Goal: Task Accomplishment & Management: Use online tool/utility

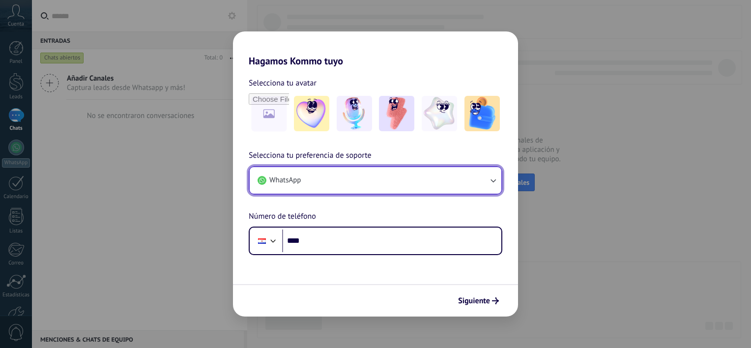
click at [340, 180] on button "WhatsApp" at bounding box center [376, 180] width 252 height 27
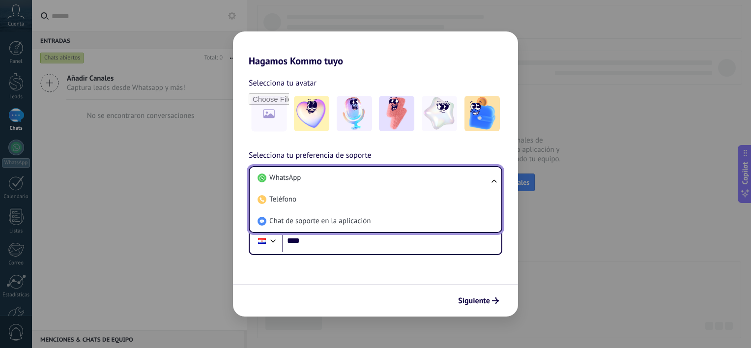
click at [340, 180] on li "WhatsApp" at bounding box center [374, 178] width 240 height 22
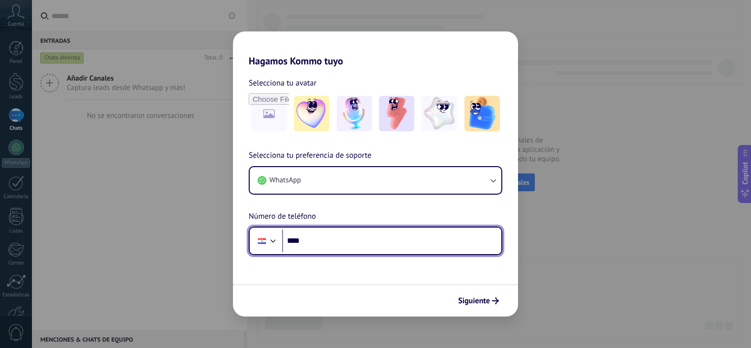
click at [377, 234] on input "****" at bounding box center [391, 241] width 219 height 23
type input "**********"
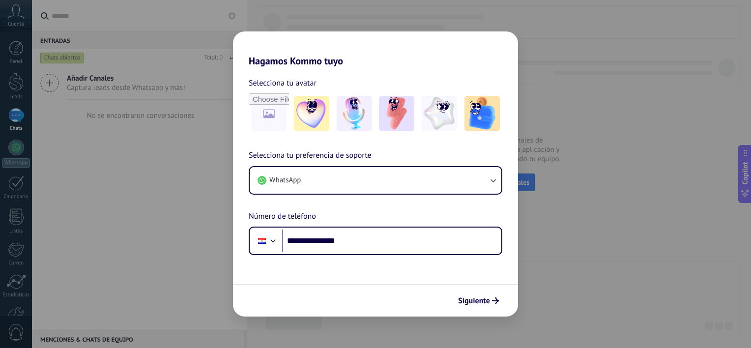
click at [478, 300] on span "Siguiente" at bounding box center [474, 300] width 32 height 7
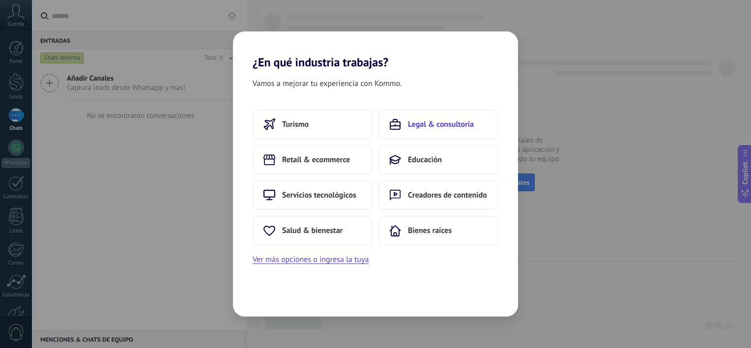
click at [432, 126] on span "Legal & consultoría" at bounding box center [441, 124] width 66 height 10
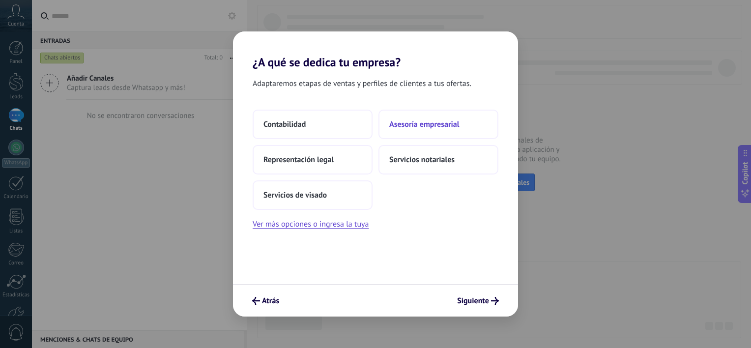
click at [432, 126] on span "Asesoría empresarial" at bounding box center [424, 124] width 70 height 10
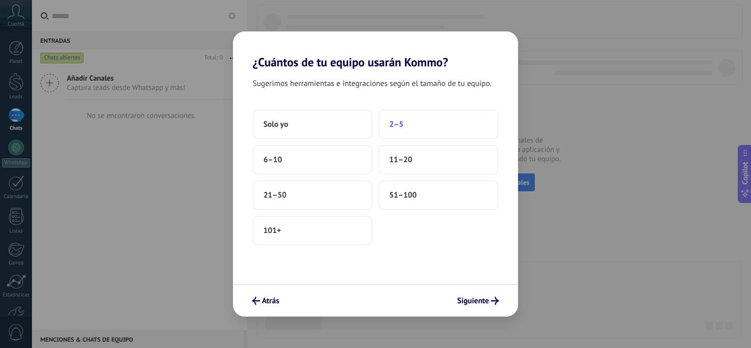
click at [410, 129] on button "2–5" at bounding box center [438, 124] width 120 height 29
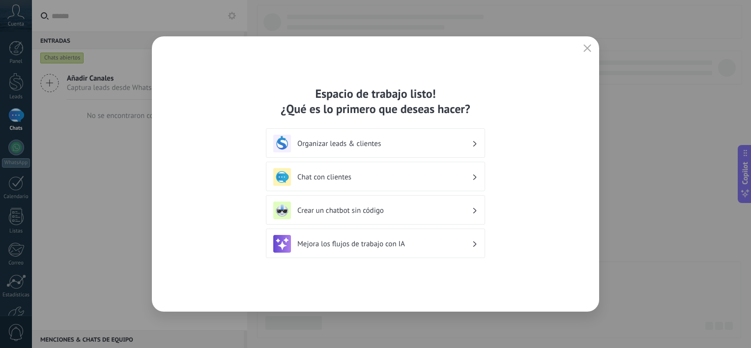
click at [391, 178] on h3 "Chat con clientes" at bounding box center [384, 177] width 174 height 9
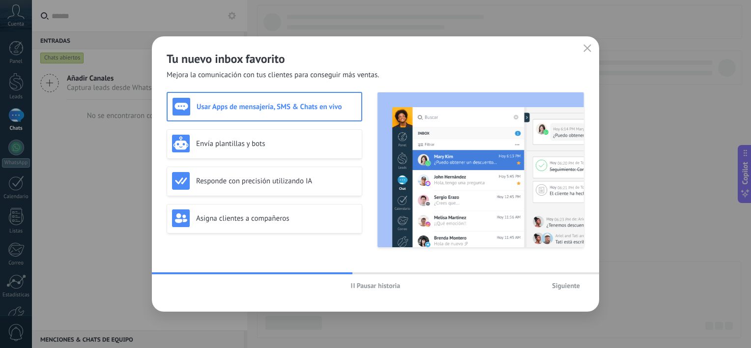
click at [564, 282] on span "Siguiente" at bounding box center [566, 285] width 28 height 7
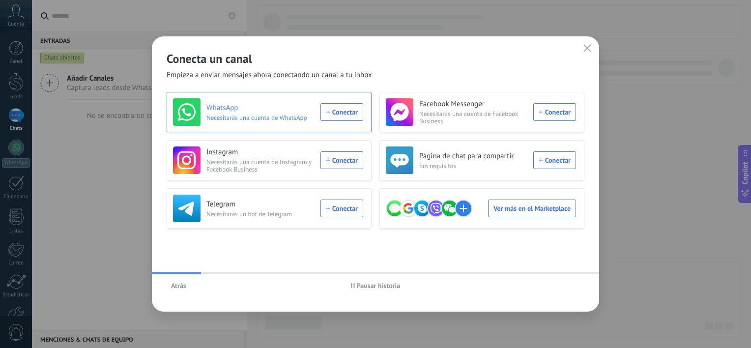
click at [274, 112] on h3 "WhatsApp" at bounding box center [260, 108] width 108 height 10
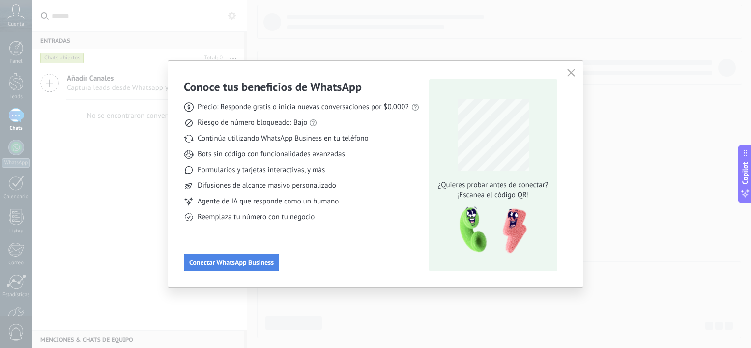
click at [271, 260] on span "Conectar WhatsApp Business" at bounding box center [231, 262] width 85 height 7
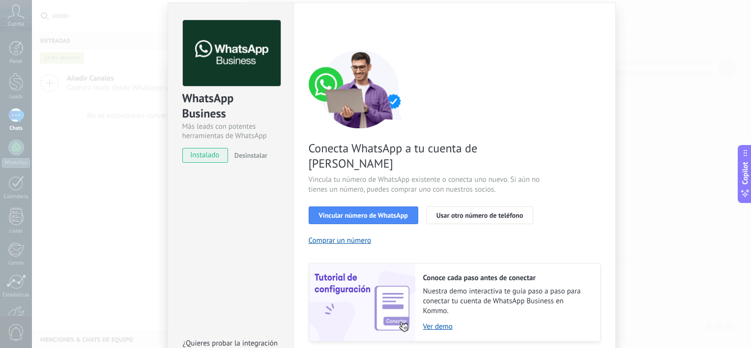
scroll to position [88, 0]
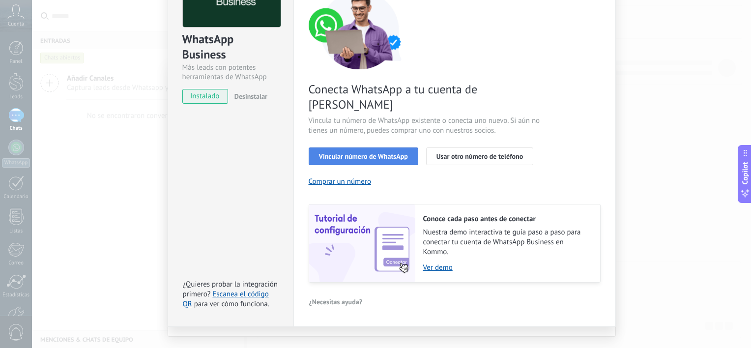
click at [373, 153] on span "Vincular número de WhatsApp" at bounding box center [363, 156] width 89 height 7
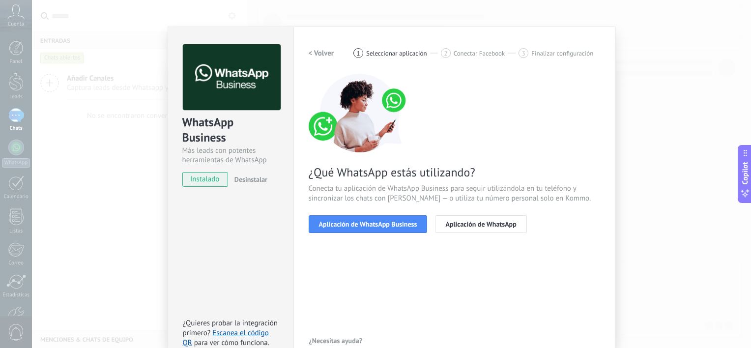
scroll to position [0, 0]
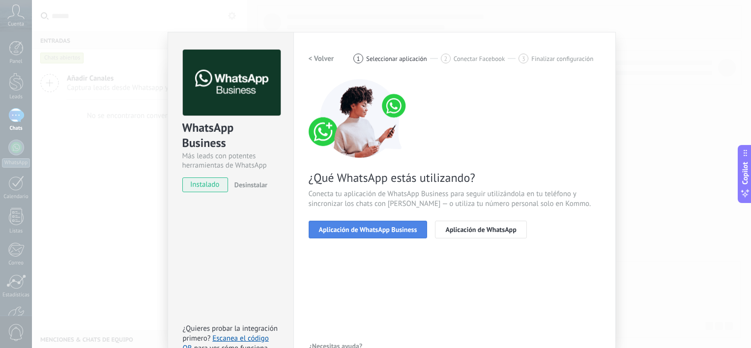
click at [391, 230] on span "Aplicación de WhatsApp Business" at bounding box center [368, 229] width 98 height 7
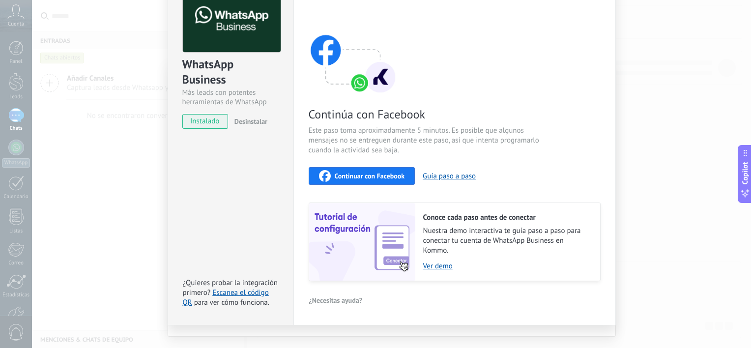
scroll to position [77, 0]
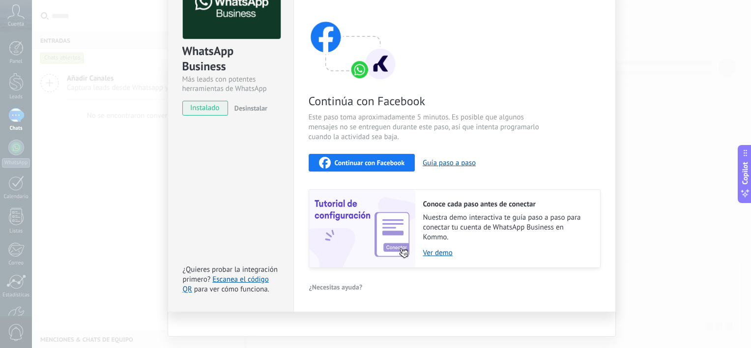
click at [392, 161] on span "Continuar con Facebook" at bounding box center [370, 162] width 70 height 7
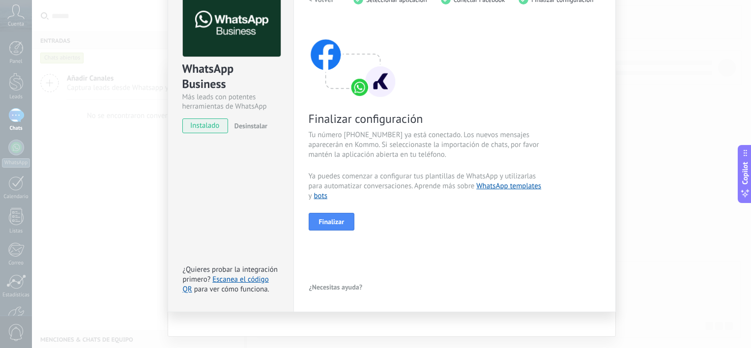
scroll to position [59, 0]
click at [341, 213] on button "Finalizar" at bounding box center [332, 221] width 46 height 18
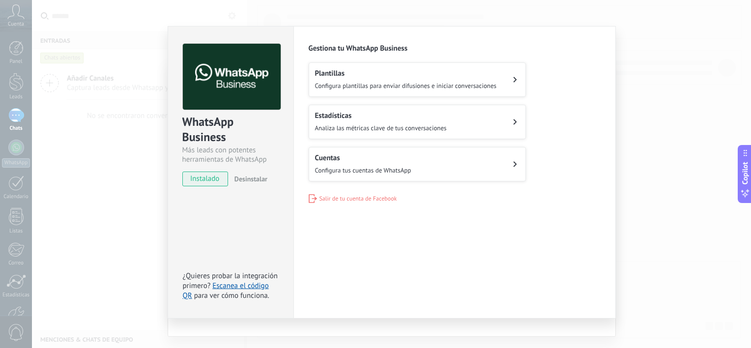
scroll to position [0, 0]
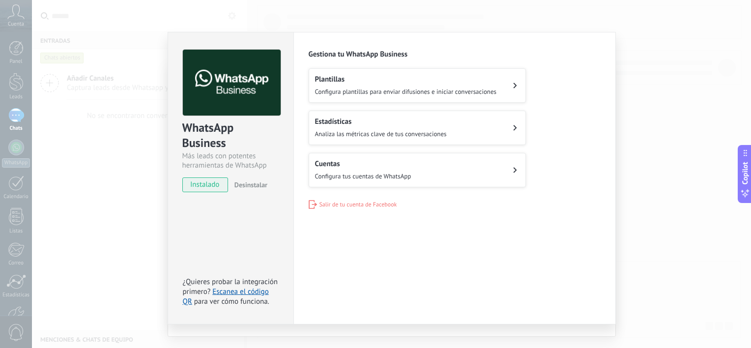
click at [388, 90] on span "Configura plantillas para enviar difusiones e iniciar conversaciones" at bounding box center [406, 91] width 182 height 8
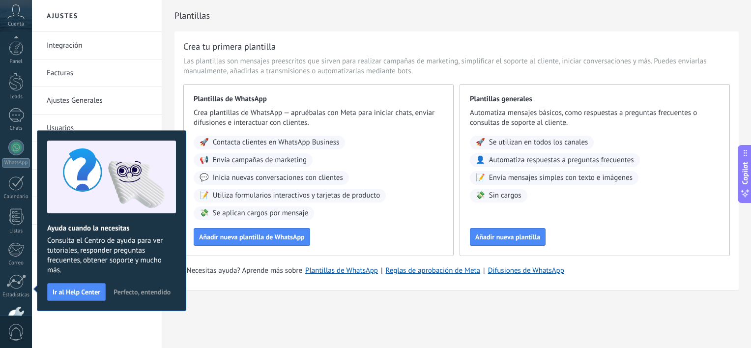
scroll to position [60, 0]
click at [162, 290] on span "Perfecto, entendido" at bounding box center [142, 291] width 57 height 7
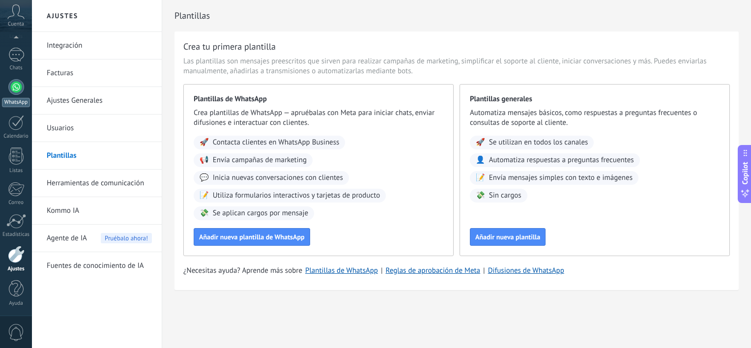
click at [21, 96] on link "WhatsApp" at bounding box center [16, 93] width 32 height 28
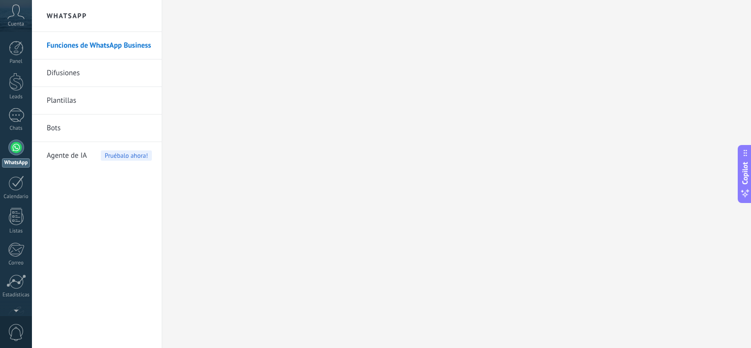
click at [82, 71] on link "Difusiones" at bounding box center [99, 73] width 105 height 28
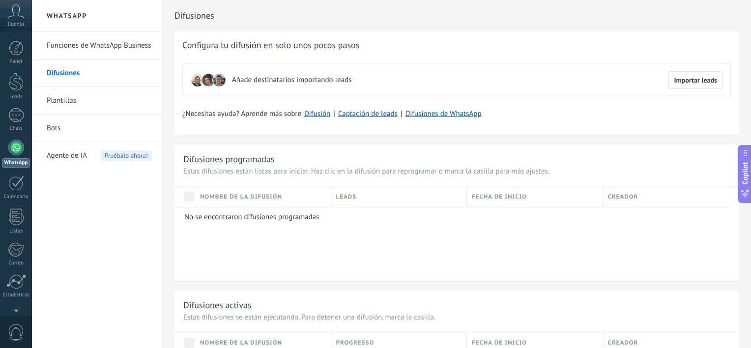
click at [379, 223] on div "No se encontraron difusiones programadas" at bounding box center [452, 244] width 557 height 74
click at [75, 105] on link "Plantillas" at bounding box center [99, 101] width 105 height 28
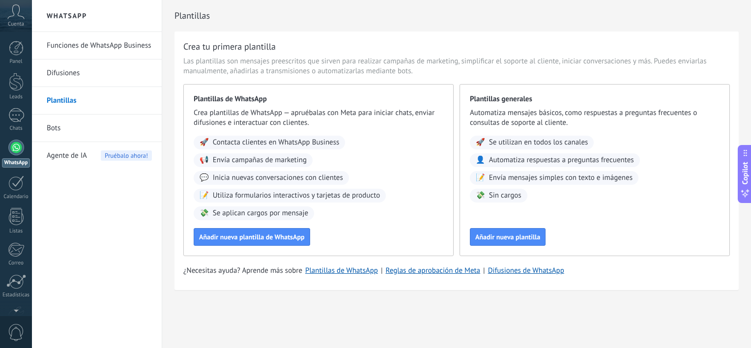
click at [101, 124] on link "Bots" at bounding box center [99, 129] width 105 height 28
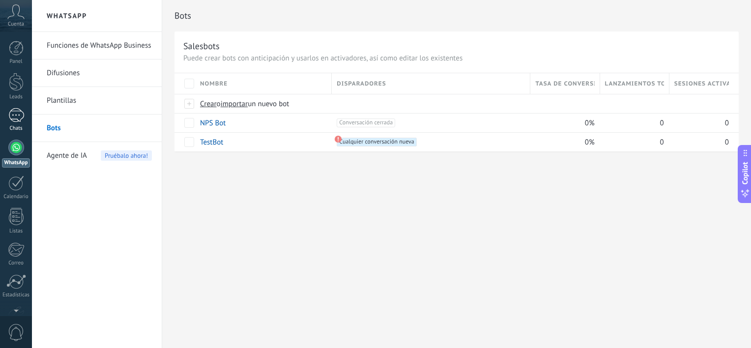
click at [17, 117] on div at bounding box center [16, 115] width 16 height 14
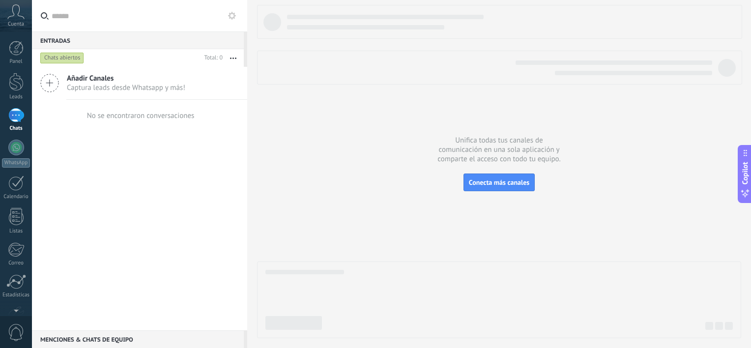
click at [96, 86] on span "Captura leads desde Whatsapp y más!" at bounding box center [126, 87] width 118 height 9
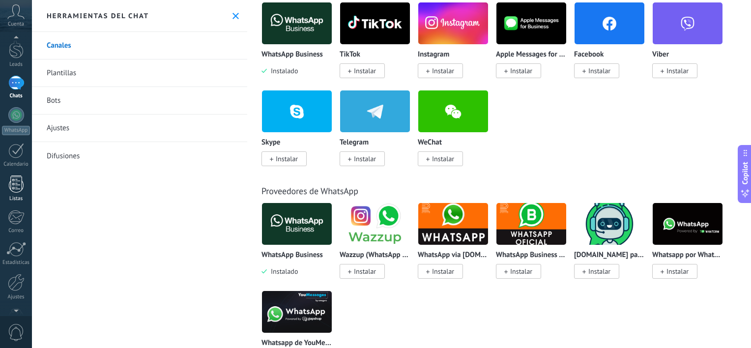
scroll to position [60, 0]
click at [11, 158] on div at bounding box center [16, 155] width 15 height 17
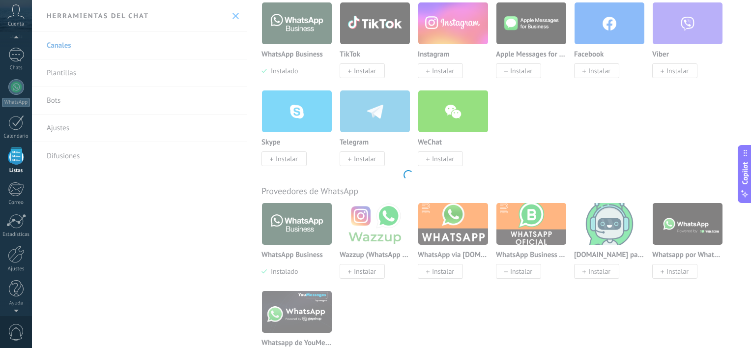
scroll to position [25, 0]
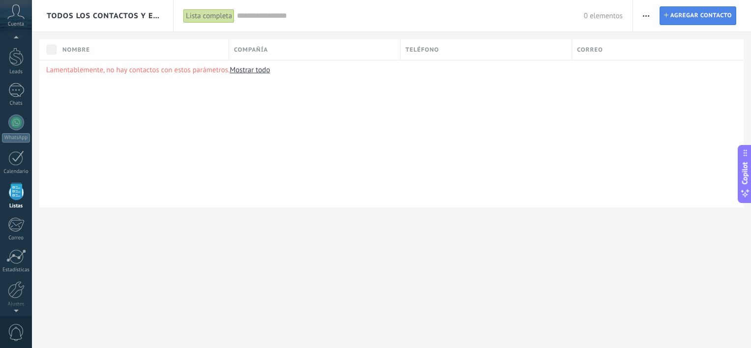
click at [697, 9] on span "Agregar contacto" at bounding box center [700, 16] width 61 height 18
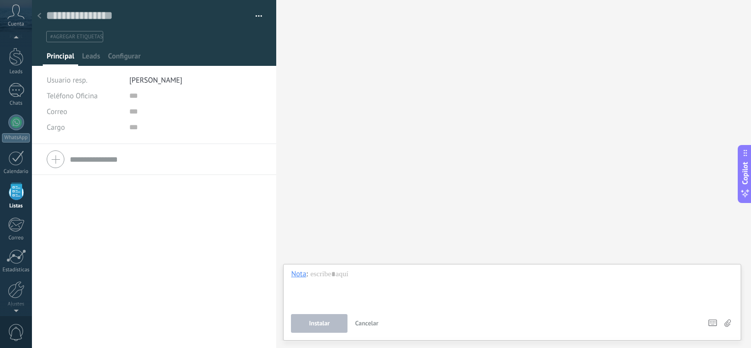
click at [89, 160] on input "text" at bounding box center [166, 159] width 192 height 16
click at [97, 55] on span "Leads" at bounding box center [91, 59] width 18 height 14
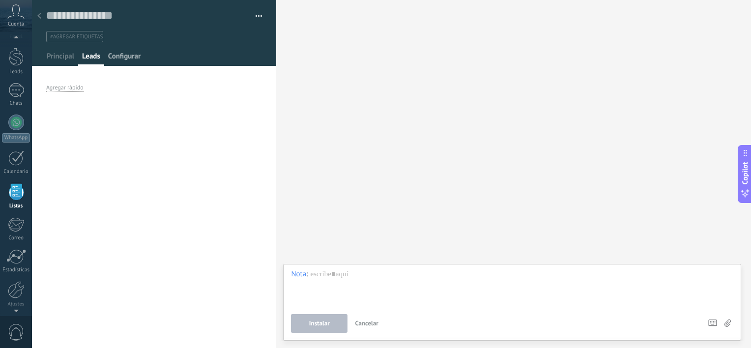
click at [124, 57] on span "Configurar" at bounding box center [124, 59] width 32 height 14
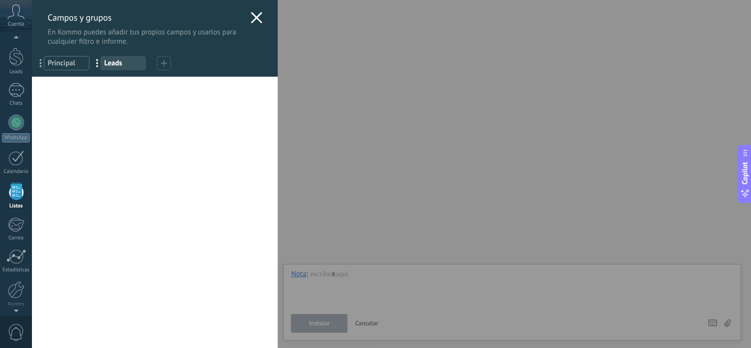
click at [251, 17] on icon at bounding box center [257, 18] width 12 height 12
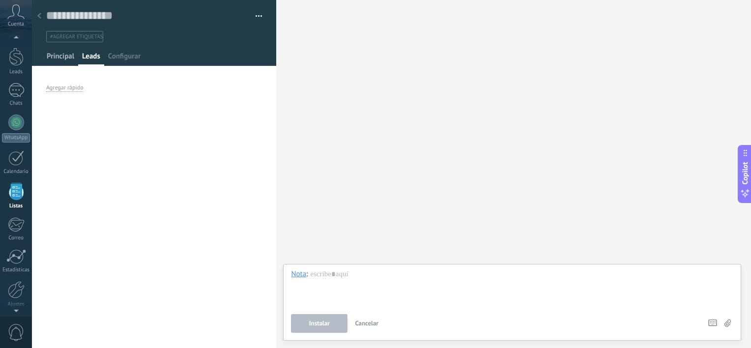
click at [56, 58] on span "Principal" at bounding box center [61, 59] width 28 height 14
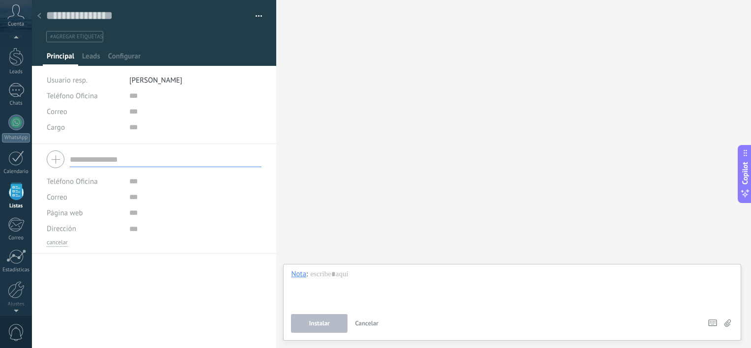
click at [41, 13] on div at bounding box center [39, 16] width 14 height 19
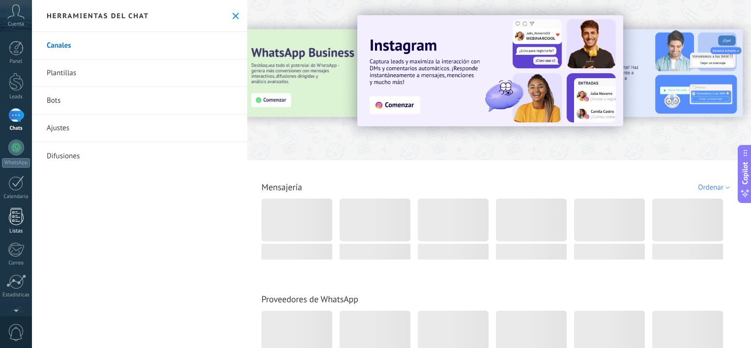
click at [18, 215] on div at bounding box center [16, 216] width 15 height 17
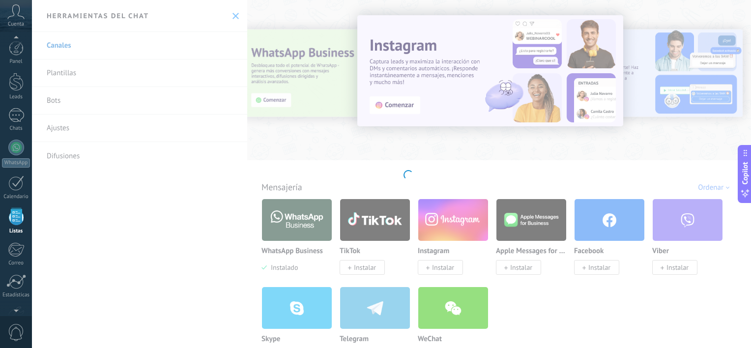
scroll to position [25, 0]
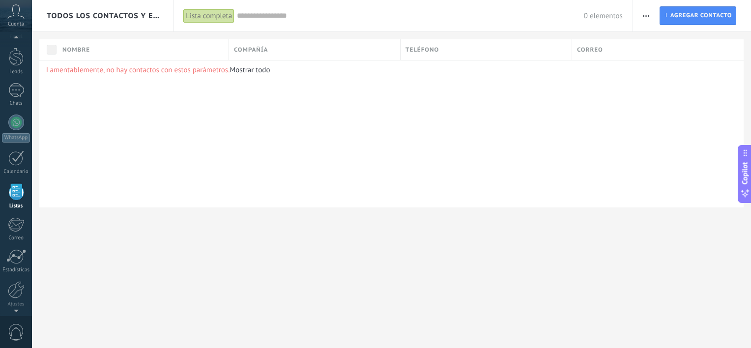
click at [125, 14] on span "Todos los contactos y empresas" at bounding box center [103, 15] width 113 height 9
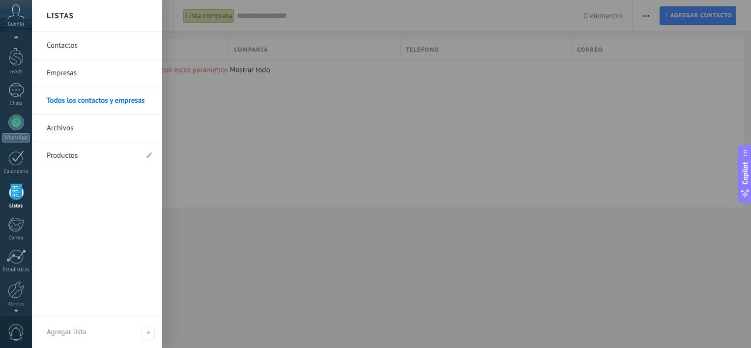
click at [79, 49] on link "Contactos" at bounding box center [100, 46] width 106 height 28
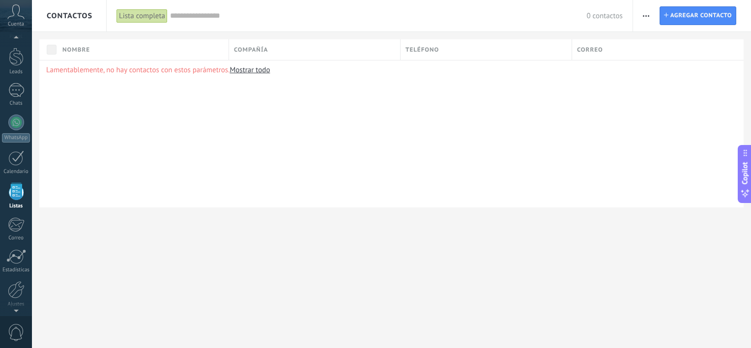
click at [192, 73] on p "Lamentablemente, no hay contactos con estos parámetros. Mostrar todo" at bounding box center [391, 69] width 691 height 9
click at [194, 69] on p "Lamentablemente, no hay contactos con estos parámetros. Mostrar todo" at bounding box center [391, 69] width 691 height 9
click at [242, 72] on link "Mostrar todo" at bounding box center [250, 69] width 40 height 9
click at [679, 13] on span "Agregar contacto" at bounding box center [700, 16] width 61 height 18
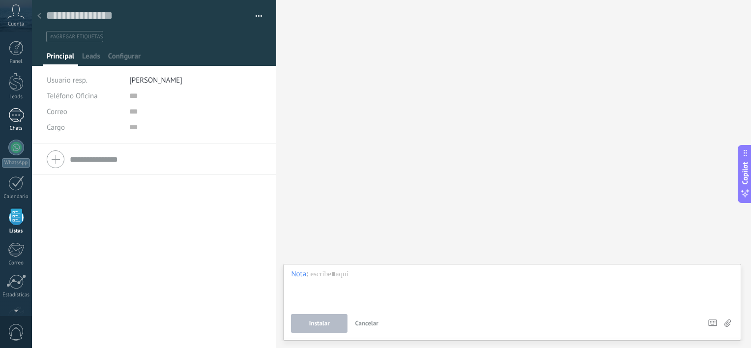
click at [16, 109] on div at bounding box center [16, 115] width 16 height 14
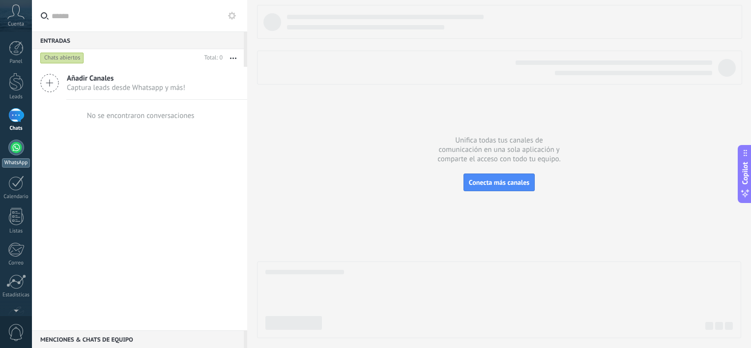
click at [10, 143] on div at bounding box center [16, 148] width 16 height 16
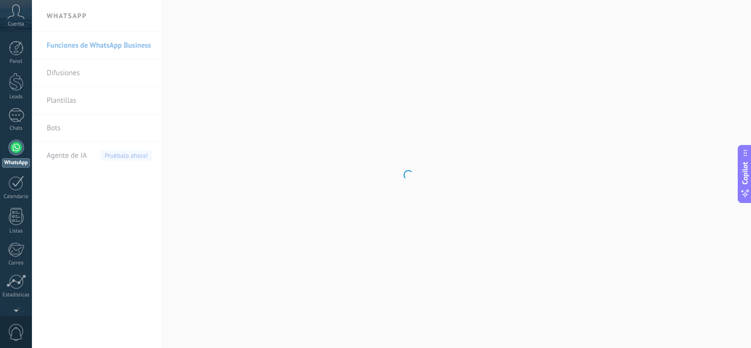
click at [63, 73] on body ".abccls-1,.abccls-2{fill-rule:evenodd}.abccls-2{fill:#fff} .abfcls-1{fill:none}…" at bounding box center [375, 174] width 751 height 348
click at [89, 44] on link "Funciones de WhatsApp Business" at bounding box center [99, 46] width 105 height 28
click at [97, 71] on link "Difusiones" at bounding box center [99, 73] width 105 height 28
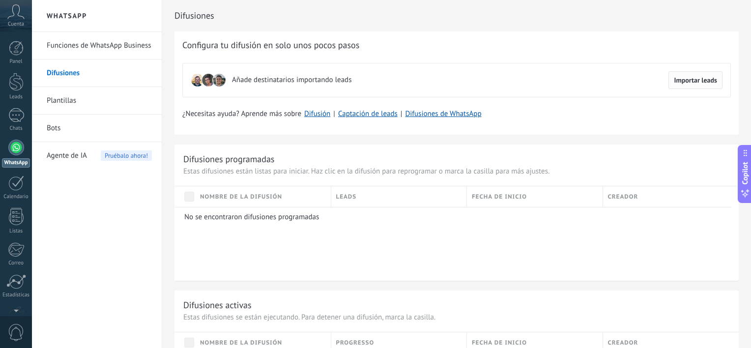
click at [694, 77] on span "Importar leads" at bounding box center [695, 80] width 43 height 7
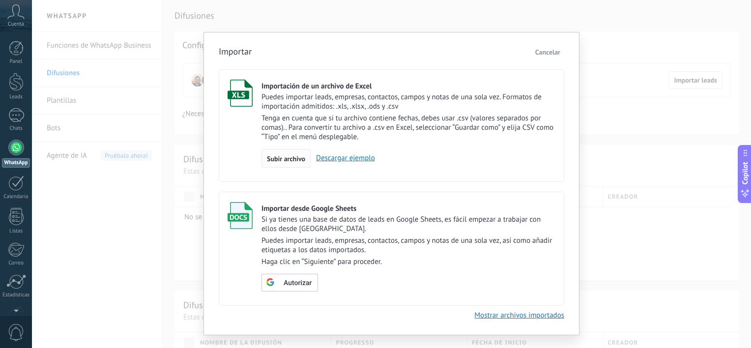
click at [280, 155] on span "Subir archivo" at bounding box center [286, 158] width 38 height 7
click at [0, 0] on input "Importación de un archivo de Excel Puedes importar leads, empresas, contactos, …" at bounding box center [0, 0] width 0 height 0
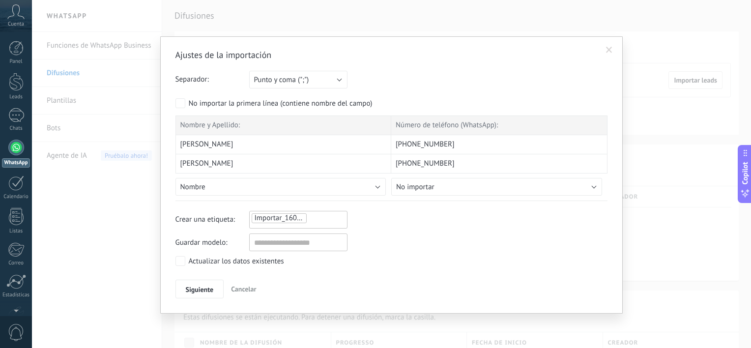
click at [293, 215] on span "Importar_16092025_1433" at bounding box center [296, 217] width 82 height 9
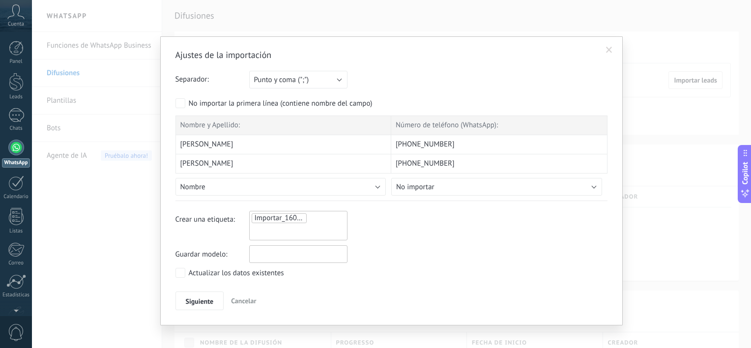
click at [301, 246] on input "text" at bounding box center [298, 254] width 98 height 18
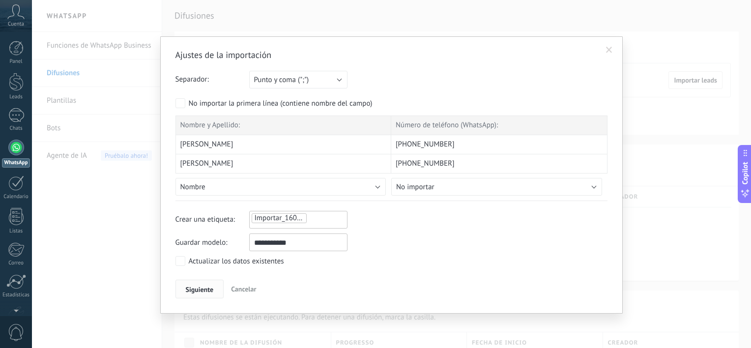
type input "**********"
click at [206, 291] on span "Siguiente" at bounding box center [200, 289] width 28 height 7
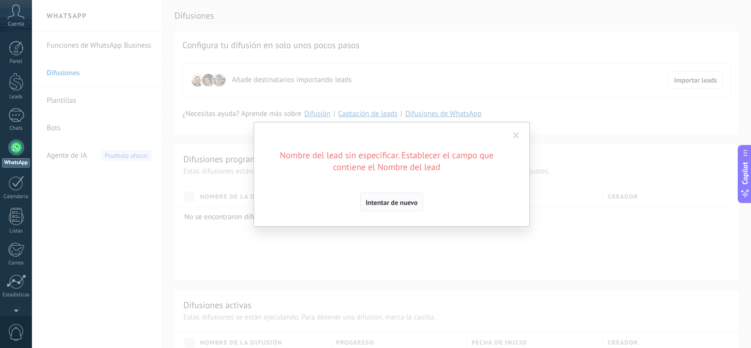
click at [402, 201] on span "Intentar de nuevo" at bounding box center [392, 202] width 52 height 7
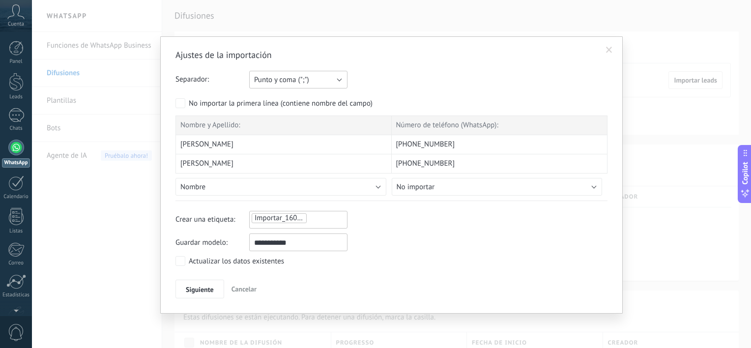
click at [311, 84] on button "Punto y coma (";")" at bounding box center [298, 80] width 98 height 18
click at [292, 115] on span "Tabulación (" ")" at bounding box center [293, 113] width 101 height 9
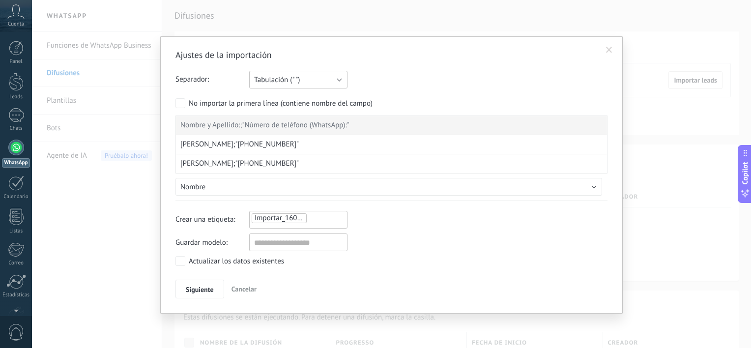
click at [331, 76] on button "Tabulación (" ")" at bounding box center [298, 80] width 98 height 18
click at [315, 82] on span "Punto y coma (";")" at bounding box center [293, 79] width 101 height 9
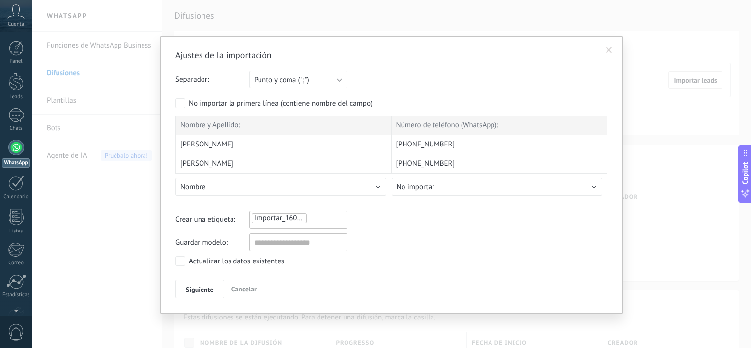
click at [297, 220] on span "Importar_16092025_1434" at bounding box center [296, 217] width 82 height 9
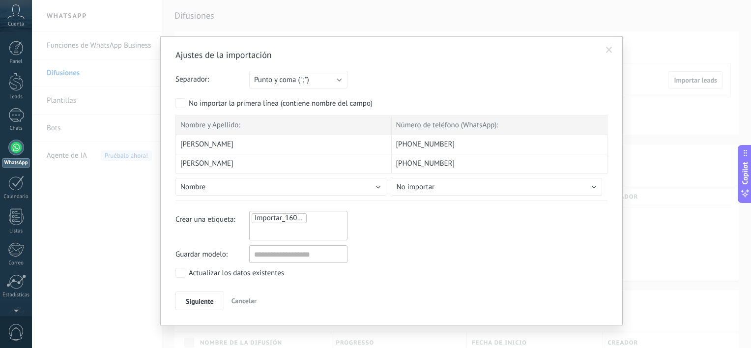
click at [298, 216] on span "Importar_16092025_1434" at bounding box center [296, 217] width 82 height 9
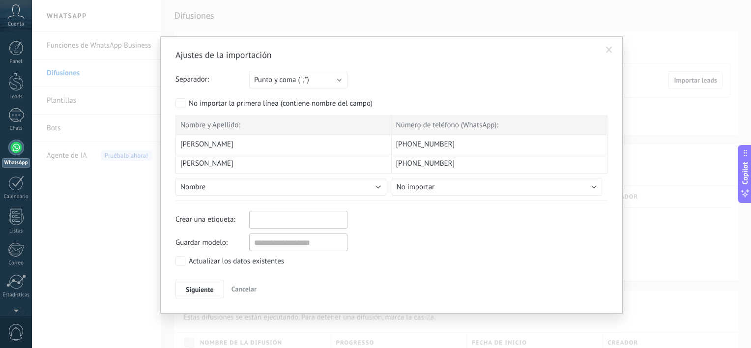
click at [298, 216] on input "text" at bounding box center [276, 219] width 49 height 15
click at [300, 242] on input "text" at bounding box center [298, 242] width 98 height 18
type input "**********"
click at [212, 286] on span "Siguiente" at bounding box center [200, 289] width 28 height 7
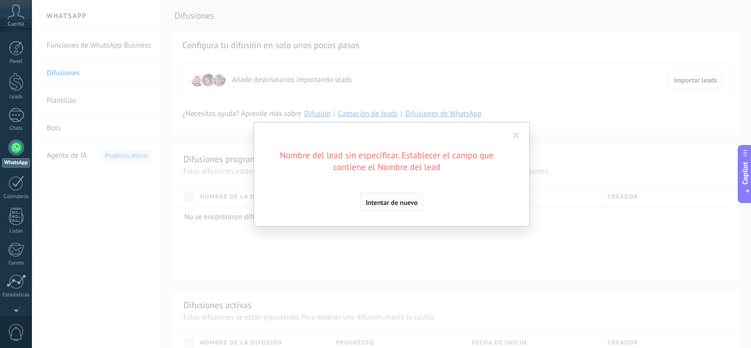
click at [409, 202] on span "Intentar de nuevo" at bounding box center [392, 202] width 52 height 7
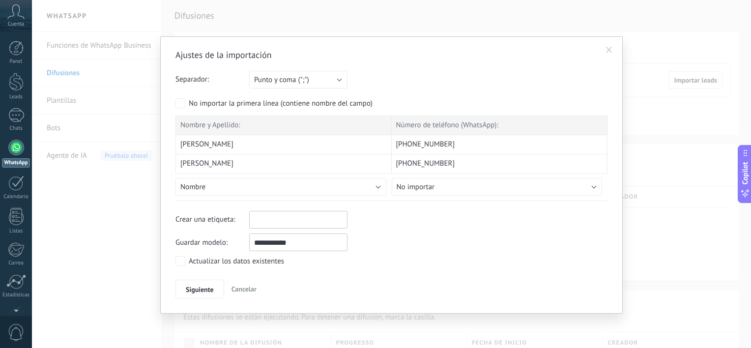
click at [295, 103] on div "No importar la primera línea (contiene nombre del campo)" at bounding box center [281, 104] width 184 height 10
click at [338, 191] on button "Nombre" at bounding box center [280, 187] width 211 height 18
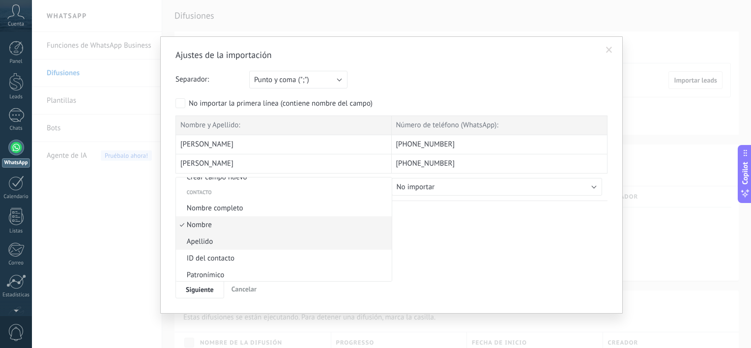
scroll to position [22, 0]
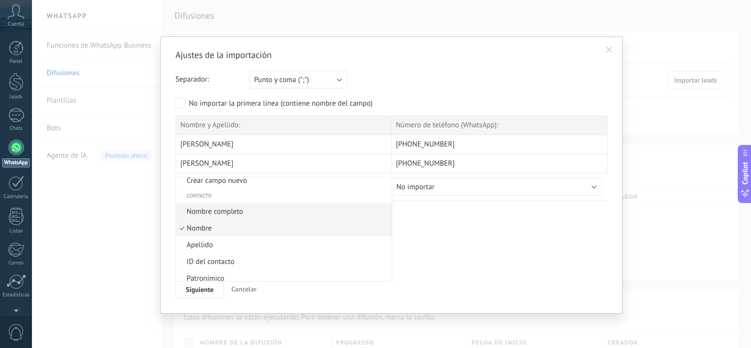
click at [249, 210] on span "Nombre completo" at bounding box center [282, 211] width 213 height 9
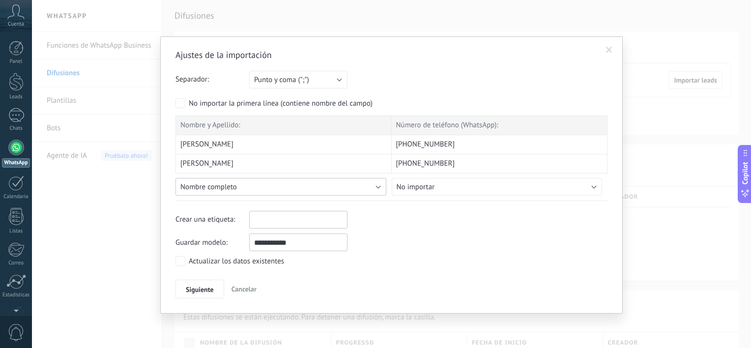
click at [285, 189] on button "Nombre completo" at bounding box center [280, 187] width 211 height 18
click at [419, 187] on span "No importar" at bounding box center [416, 186] width 38 height 9
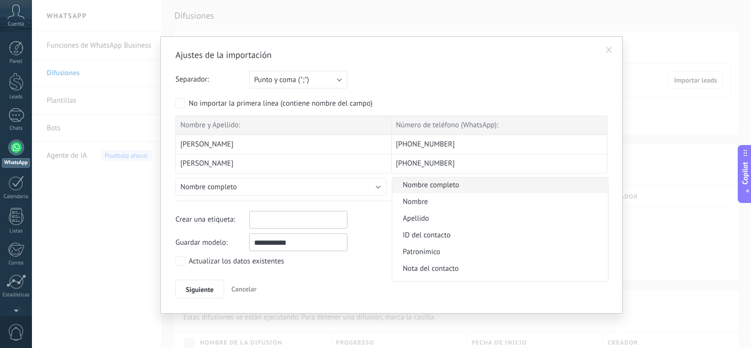
scroll to position [98, 0]
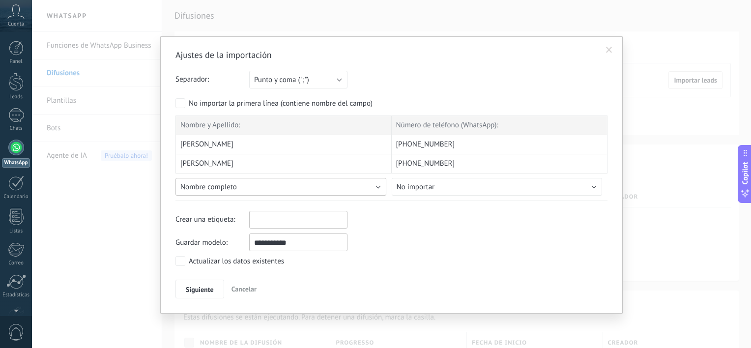
click at [374, 185] on button "Nombre completo" at bounding box center [280, 187] width 211 height 18
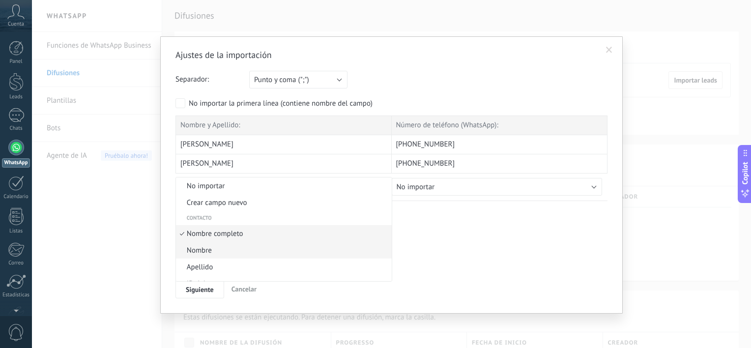
scroll to position [49, 0]
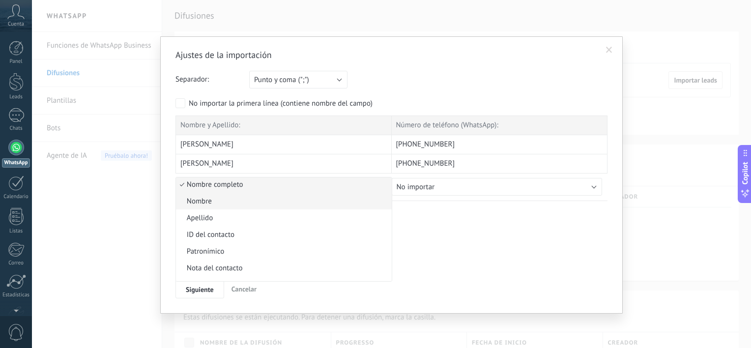
click at [230, 201] on span "Nombre" at bounding box center [282, 201] width 213 height 9
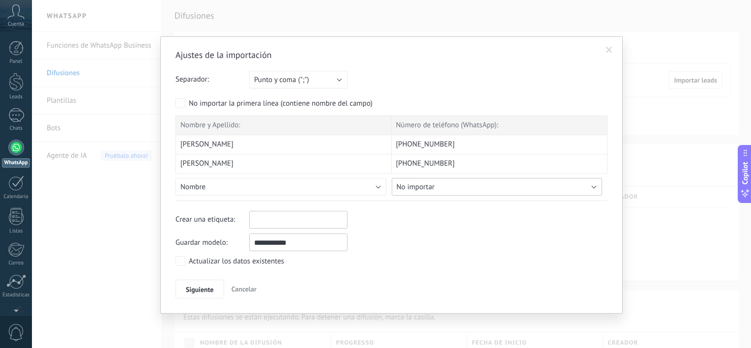
click at [450, 188] on button "No importar" at bounding box center [497, 187] width 211 height 18
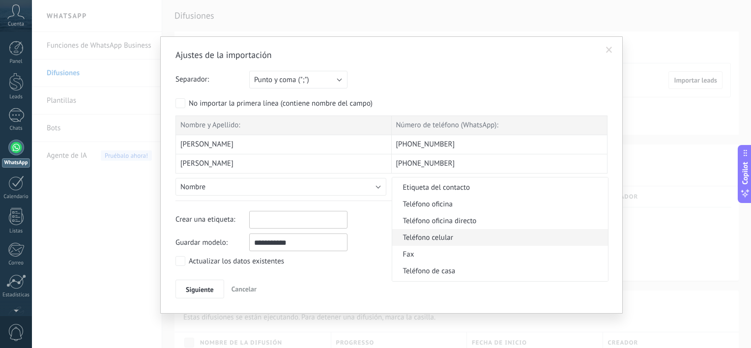
click at [464, 236] on span "Teléfono celular" at bounding box center [498, 237] width 213 height 9
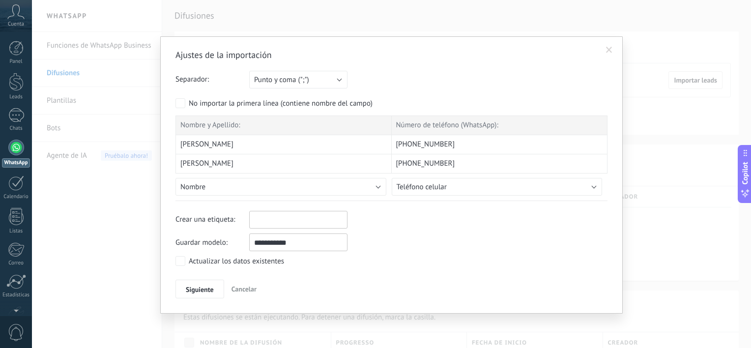
click at [195, 283] on button "Siguiente" at bounding box center [199, 289] width 49 height 19
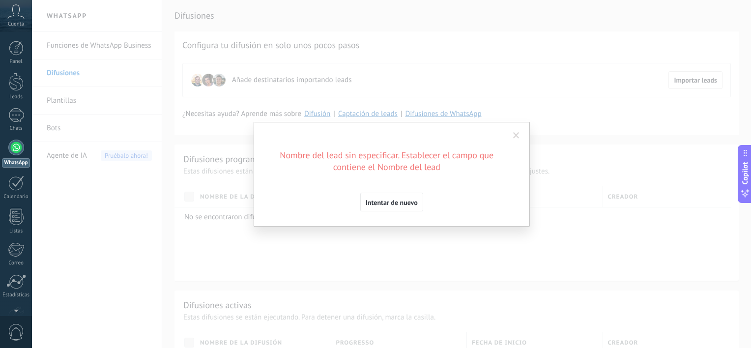
click at [398, 207] on button "Intentar de nuevo" at bounding box center [391, 202] width 63 height 19
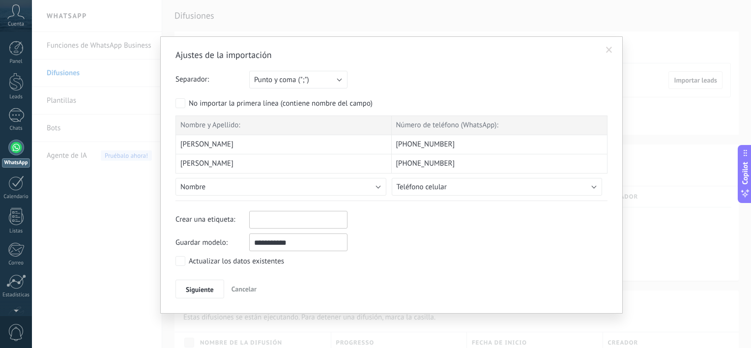
click at [233, 147] on span "[PERSON_NAME]" at bounding box center [206, 145] width 53 height 10
click at [257, 123] on div "Nombre y Apellido:" at bounding box center [283, 125] width 216 height 20
click at [237, 184] on button "Nombre" at bounding box center [280, 187] width 211 height 18
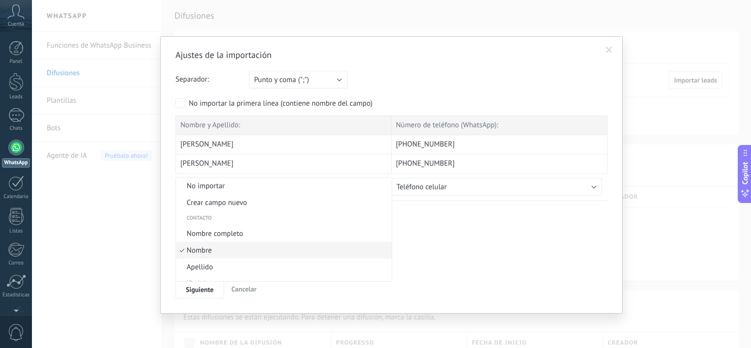
scroll to position [22, 0]
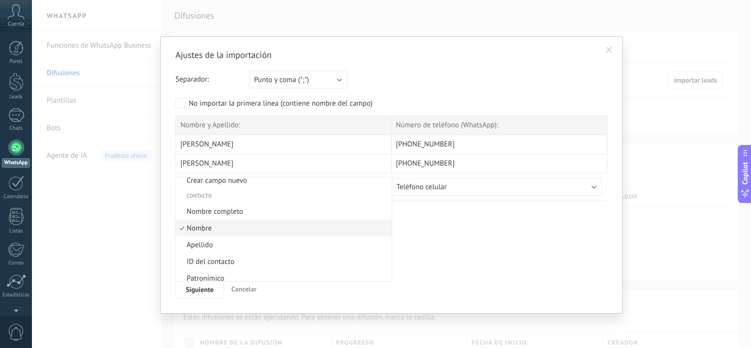
drag, startPoint x: 228, startPoint y: 214, endPoint x: 231, endPoint y: 174, distance: 40.4
click at [228, 214] on span "Nombre completo" at bounding box center [282, 211] width 213 height 9
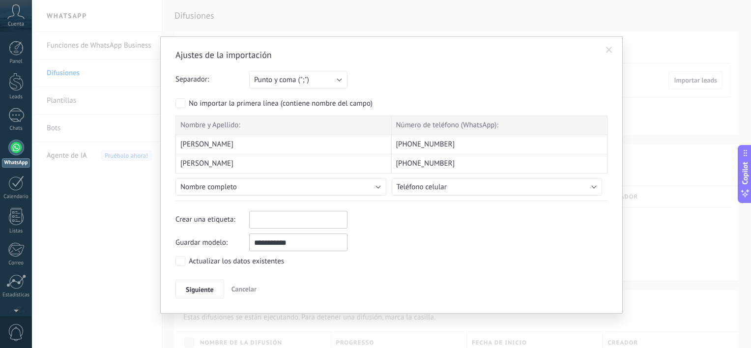
click at [233, 147] on span "[PERSON_NAME]" at bounding box center [206, 145] width 53 height 10
click at [262, 100] on div "No importar la primera línea (contiene nombre del campo)" at bounding box center [281, 104] width 184 height 10
click at [210, 287] on span "Siguiente" at bounding box center [200, 289] width 28 height 7
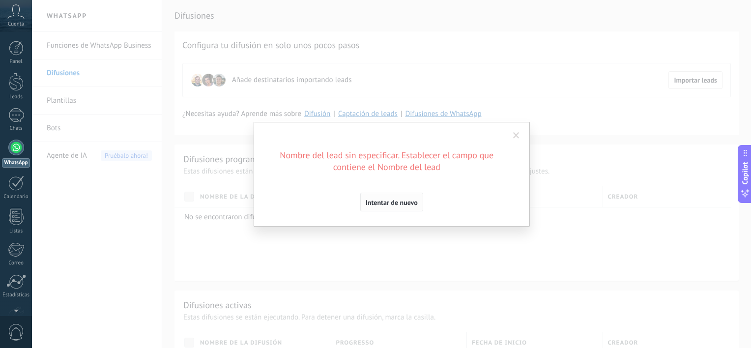
click at [389, 199] on span "Intentar de nuevo" at bounding box center [392, 202] width 52 height 7
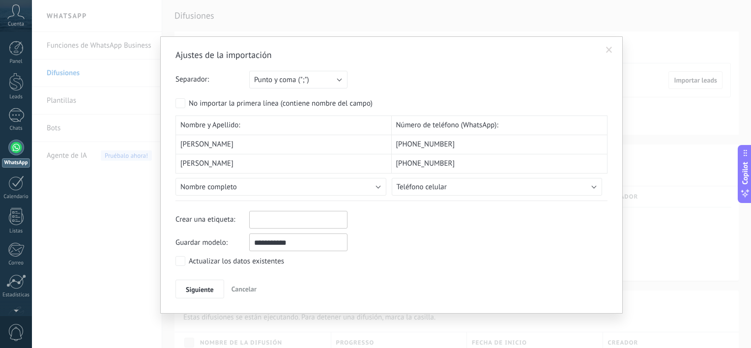
click at [244, 104] on div "No importar la primera línea (contiene nombre del campo)" at bounding box center [281, 104] width 184 height 10
click at [258, 218] on div at bounding box center [298, 218] width 95 height 12
type input "**"
click at [278, 243] on li "crear etiqueta IN" at bounding box center [287, 237] width 74 height 16
type input "***"
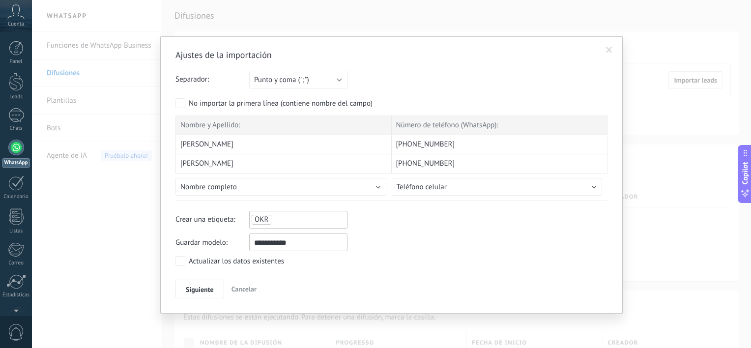
click at [187, 261] on label "Actualizar los datos existentes" at bounding box center [229, 261] width 109 height 10
click at [202, 282] on button "Siguiente" at bounding box center [199, 289] width 49 height 19
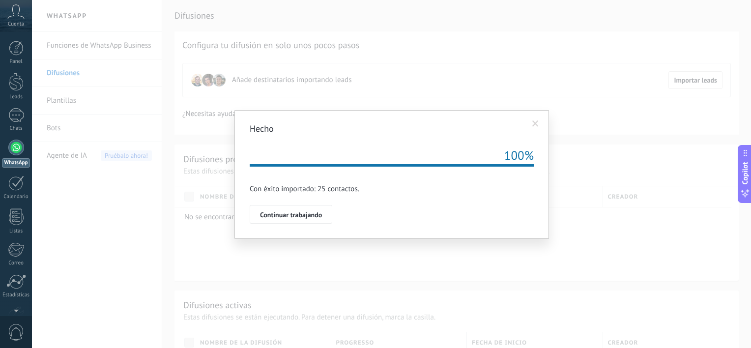
click at [313, 216] on span "Continuar trabajando" at bounding box center [291, 214] width 62 height 7
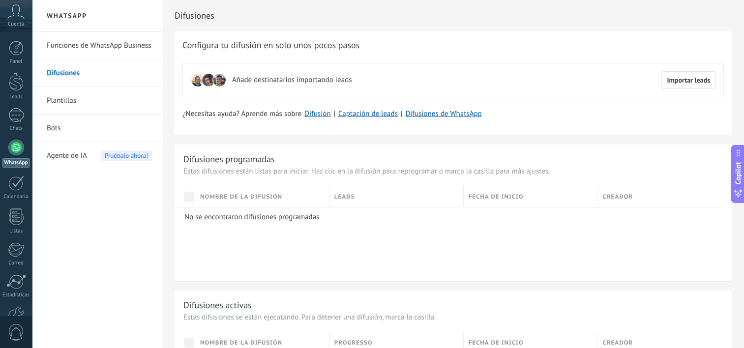
click at [95, 74] on link "Difusiones" at bounding box center [99, 73] width 105 height 28
click at [317, 116] on link "Difusión" at bounding box center [317, 113] width 26 height 9
click at [69, 73] on link "Difusiones" at bounding box center [99, 73] width 105 height 28
click at [13, 149] on div at bounding box center [16, 148] width 16 height 16
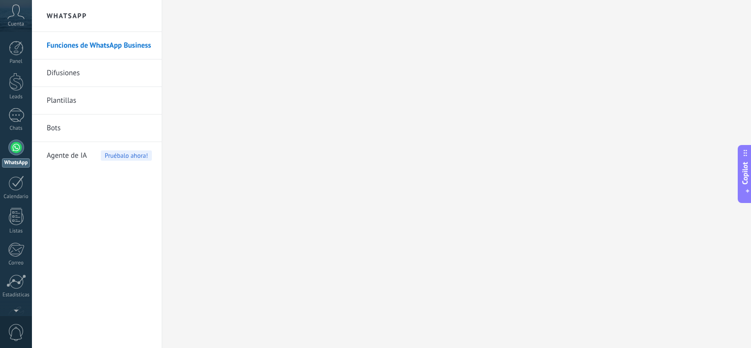
click at [78, 74] on link "Difusiones" at bounding box center [99, 73] width 105 height 28
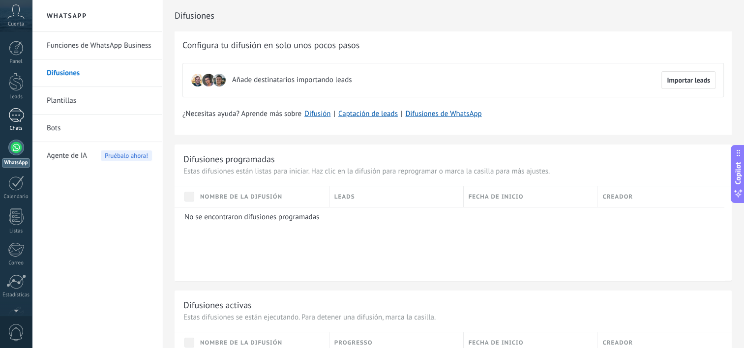
click at [19, 113] on div at bounding box center [16, 115] width 16 height 14
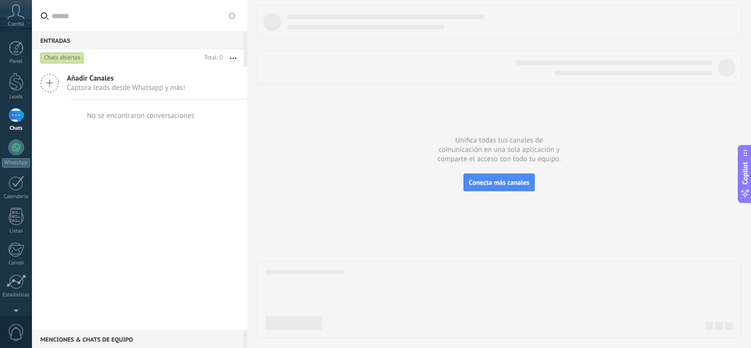
click at [113, 85] on span "Captura leads desde Whatsapp y más!" at bounding box center [126, 87] width 118 height 9
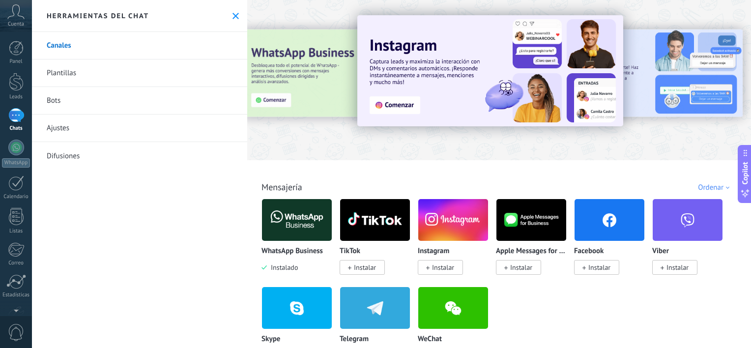
click at [288, 222] on img at bounding box center [297, 220] width 70 height 48
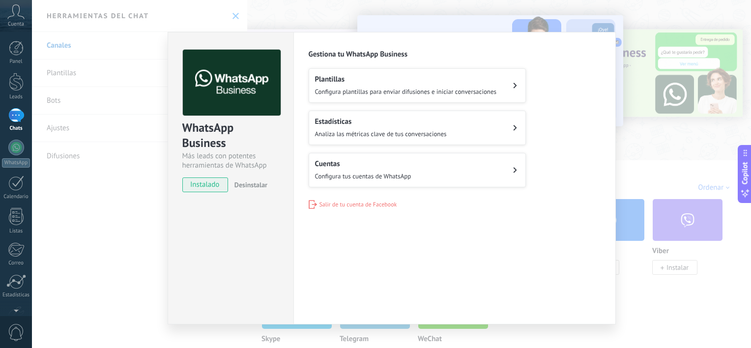
click at [636, 151] on div "WhatsApp Business Más leads con potentes herramientas de WhatsApp instalado Des…" at bounding box center [391, 174] width 719 height 348
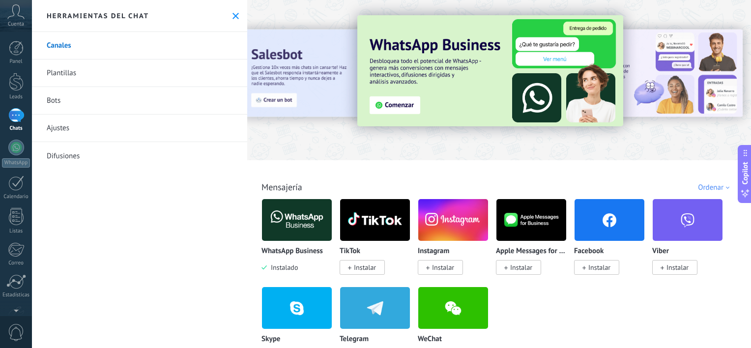
click at [16, 122] on div at bounding box center [16, 115] width 16 height 14
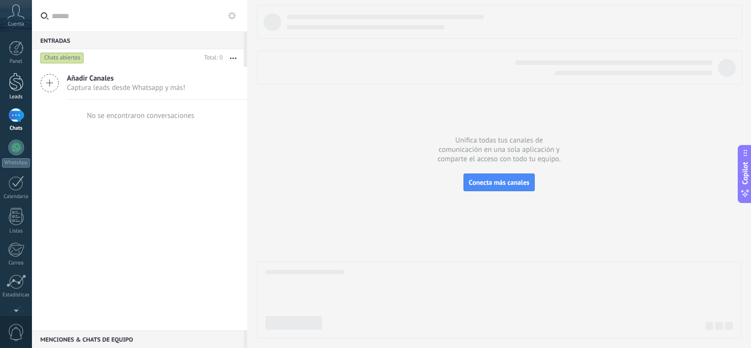
click at [16, 83] on div at bounding box center [16, 82] width 15 height 18
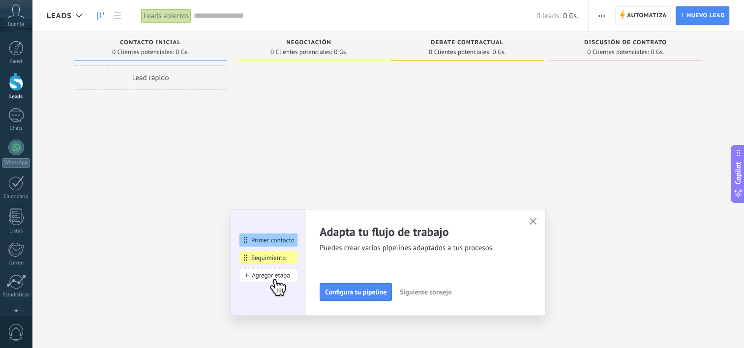
click at [537, 224] on icon "button" at bounding box center [532, 221] width 7 height 7
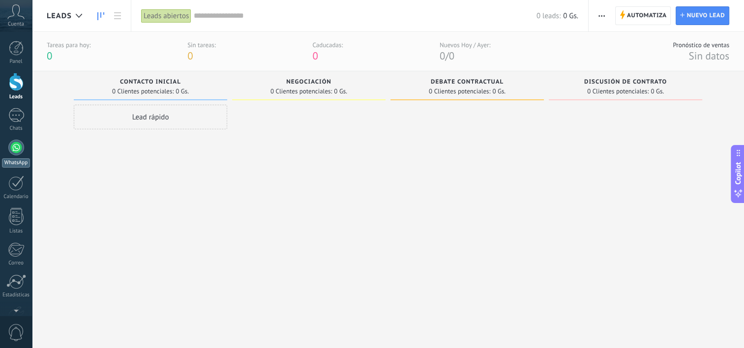
click at [19, 151] on div at bounding box center [16, 148] width 16 height 16
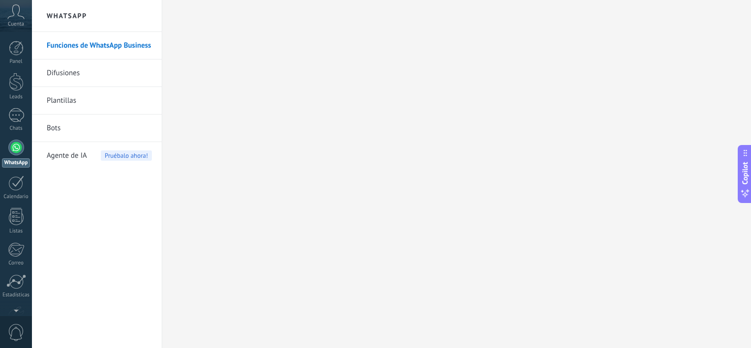
click at [80, 73] on link "Difusiones" at bounding box center [99, 73] width 105 height 28
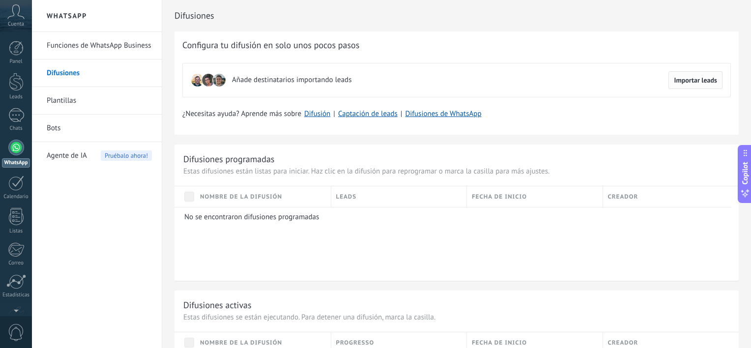
click at [682, 81] on span "Importar leads" at bounding box center [695, 80] width 43 height 7
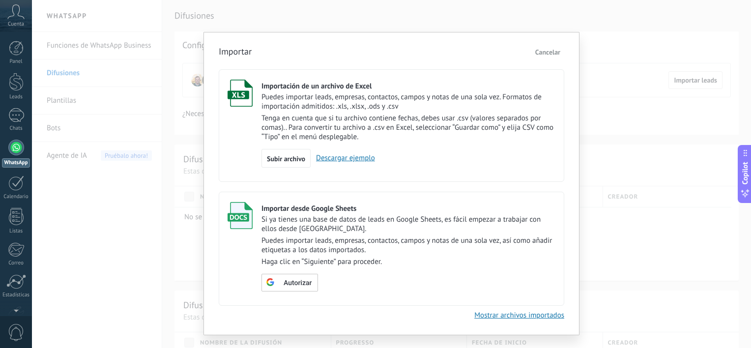
click at [553, 52] on span "Cancelar" at bounding box center [547, 52] width 25 height 9
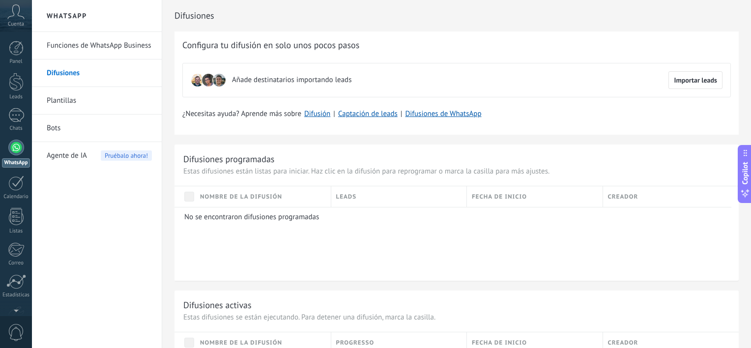
click at [325, 81] on span "Añade destinatarios importando leads" at bounding box center [291, 80] width 119 height 10
click at [695, 74] on button "Importar leads" at bounding box center [695, 80] width 54 height 18
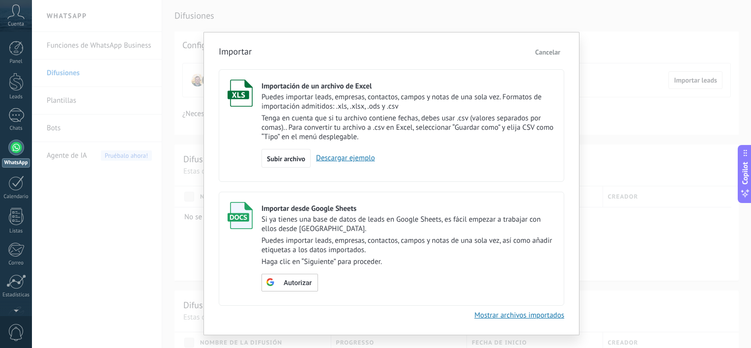
click at [358, 157] on link "Descargar ejemplo" at bounding box center [343, 157] width 64 height 9
click at [286, 157] on span "Subir archivo" at bounding box center [286, 158] width 38 height 7
click at [0, 0] on input "Importación de un archivo de Excel Puedes importar leads, empresas, contactos, …" at bounding box center [0, 0] width 0 height 0
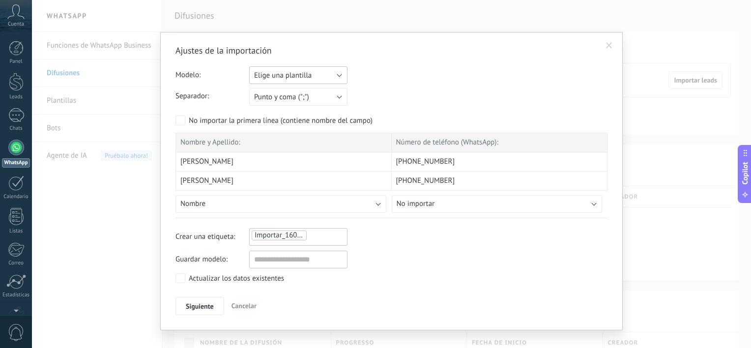
click at [318, 71] on button "Elige una plantilla" at bounding box center [298, 75] width 98 height 18
click at [312, 92] on span "WEBINAR [PERSON_NAME]" at bounding box center [293, 91] width 101 height 9
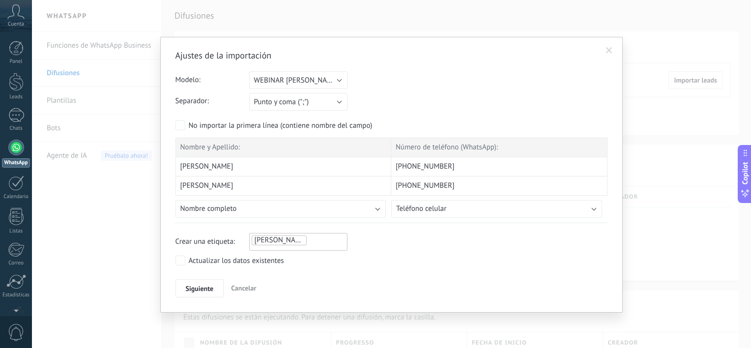
click at [611, 47] on span at bounding box center [609, 50] width 6 height 7
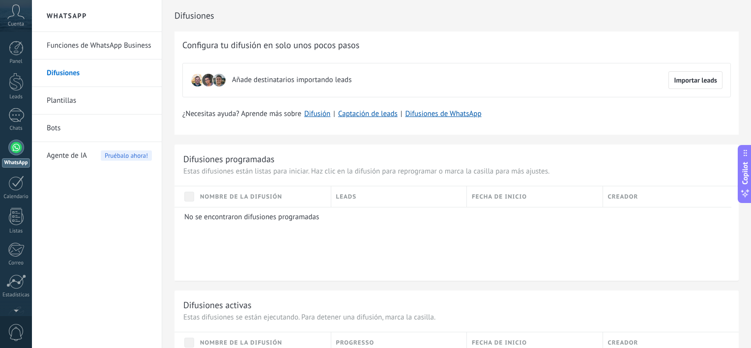
click at [75, 98] on link "Plantillas" at bounding box center [99, 101] width 105 height 28
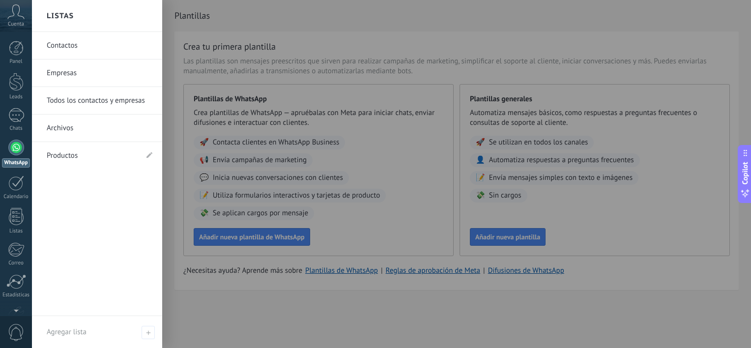
click at [16, 145] on div at bounding box center [16, 148] width 16 height 16
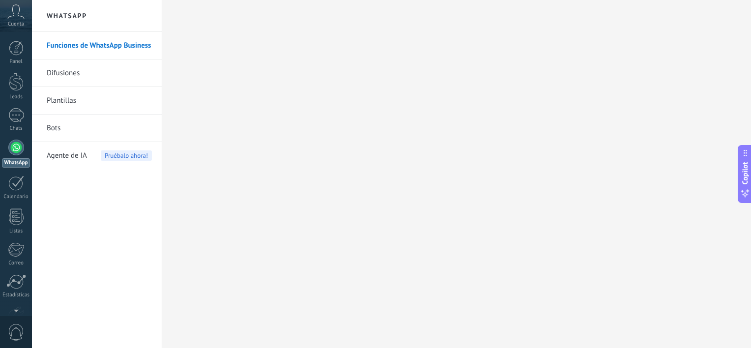
click at [67, 73] on link "Difusiones" at bounding box center [99, 73] width 105 height 28
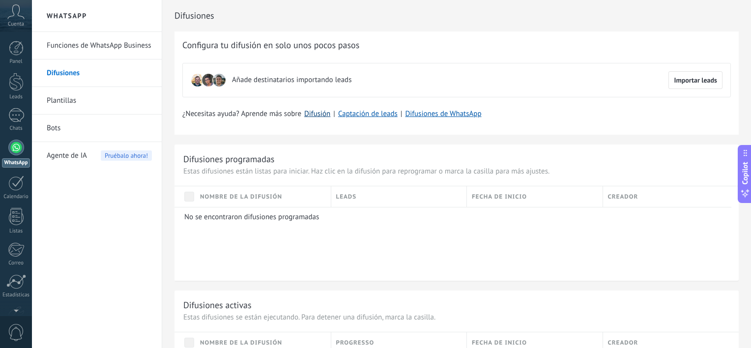
click at [324, 115] on link "Difusión" at bounding box center [317, 113] width 26 height 9
click at [438, 115] on link "Difusiones de WhatsApp" at bounding box center [443, 113] width 76 height 9
click at [92, 42] on link "Funciones de WhatsApp Business" at bounding box center [99, 46] width 105 height 28
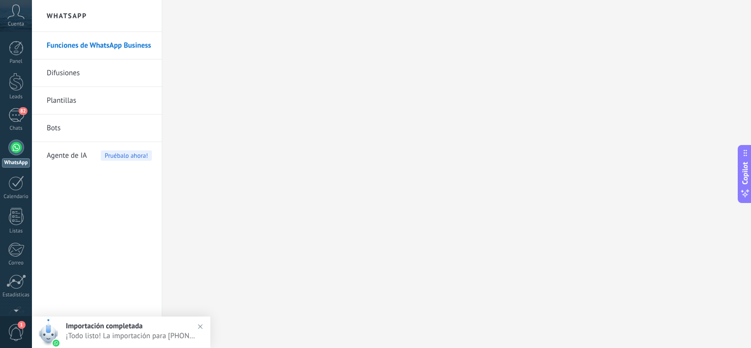
click at [144, 330] on h2 "Importación completada" at bounding box center [135, 325] width 139 height 9
click at [82, 75] on link "Difusiones" at bounding box center [99, 73] width 105 height 28
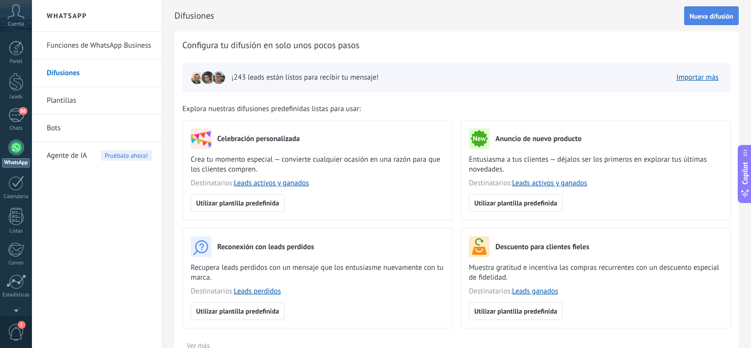
click at [719, 11] on button "Nueva difusión" at bounding box center [711, 15] width 55 height 19
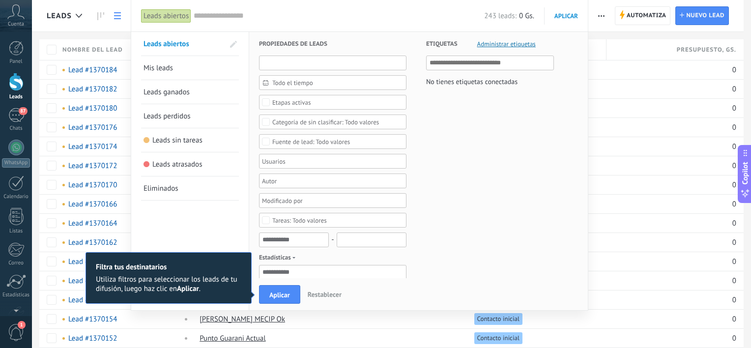
click at [327, 57] on input "text" at bounding box center [332, 63] width 147 height 15
click at [441, 104] on div "Etiquetas Administrar etiquetas No tienes etiquetas conectadas" at bounding box center [479, 309] width 147 height 555
click at [181, 65] on link "Mis leads" at bounding box center [190, 68] width 93 height 24
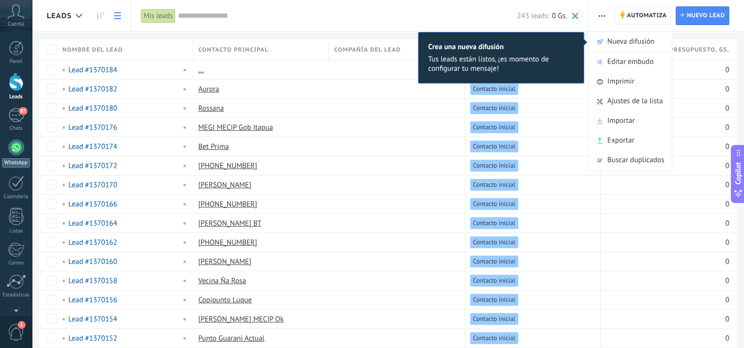
click at [16, 146] on div at bounding box center [16, 148] width 16 height 16
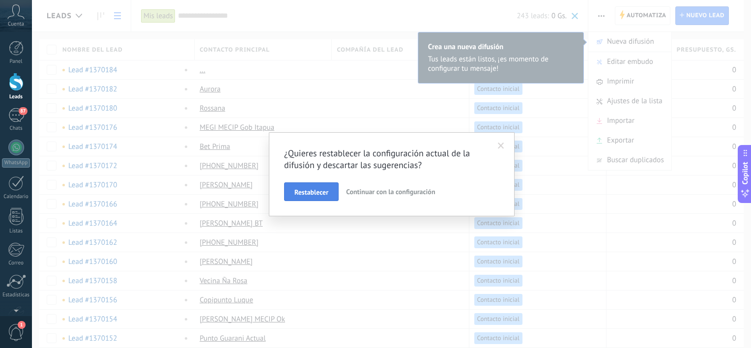
click at [324, 189] on span "Restablecer" at bounding box center [311, 192] width 34 height 7
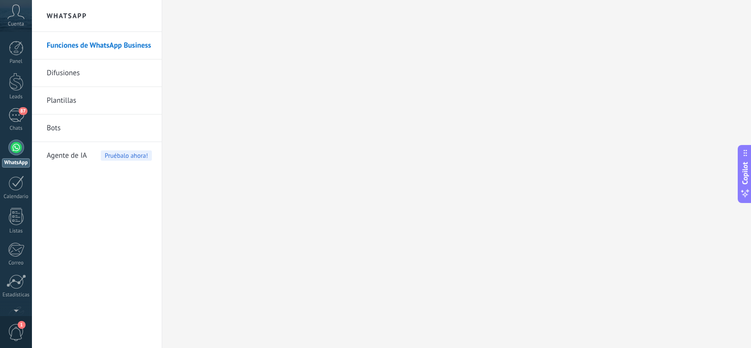
click at [64, 81] on link "Difusiones" at bounding box center [99, 73] width 105 height 28
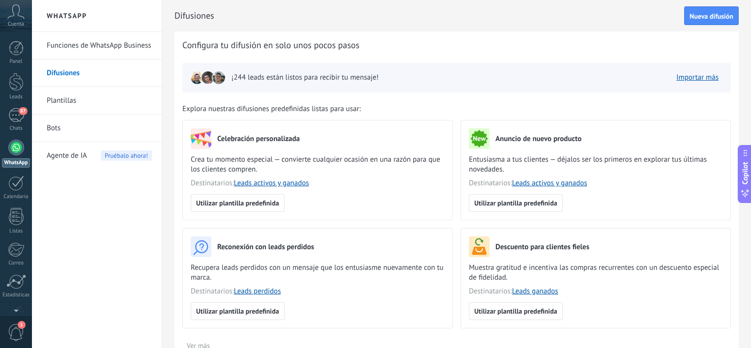
click at [719, 18] on span "Nueva difusión" at bounding box center [712, 16] width 44 height 7
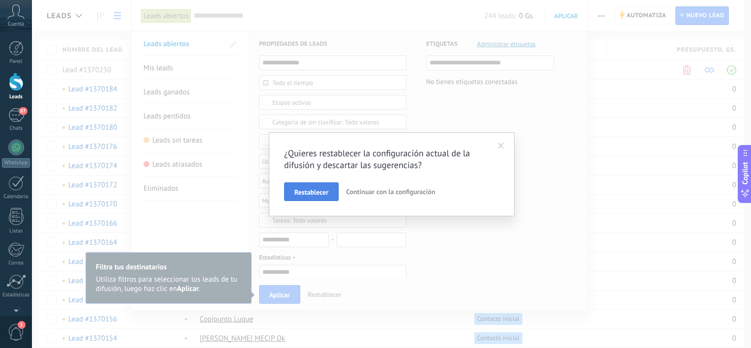
click at [310, 186] on button "Restablecer" at bounding box center [311, 191] width 55 height 19
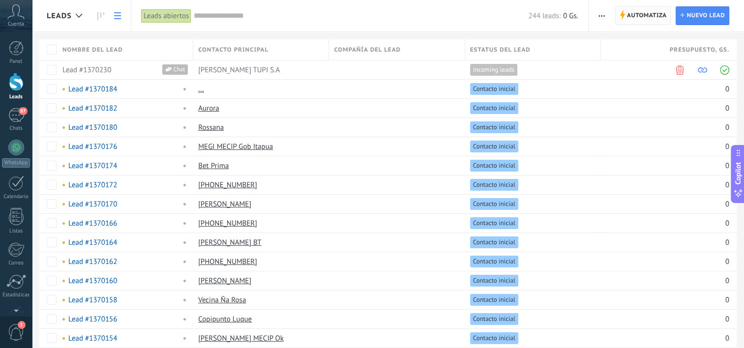
click at [647, 17] on span "Automatiza" at bounding box center [647, 16] width 40 height 18
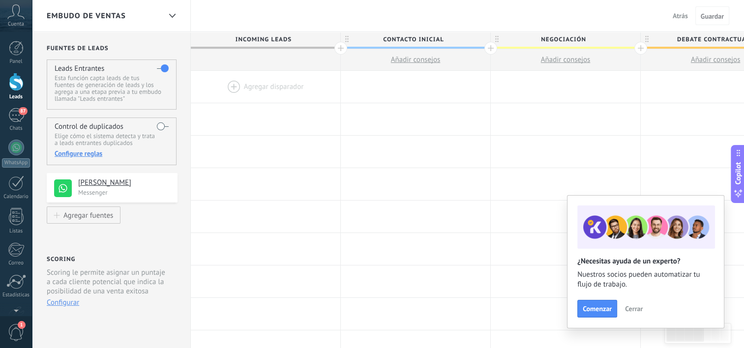
click at [272, 83] on div at bounding box center [265, 87] width 149 height 32
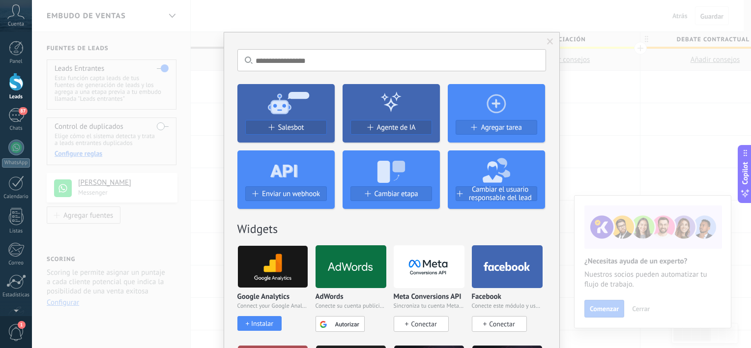
click at [550, 38] on span at bounding box center [550, 41] width 6 height 7
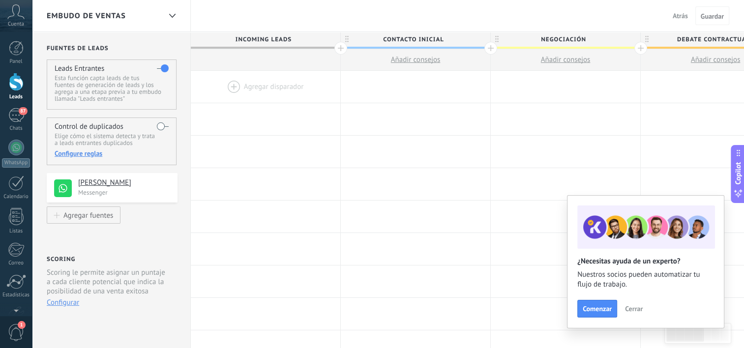
click at [5, 77] on link "Leads" at bounding box center [16, 87] width 32 height 28
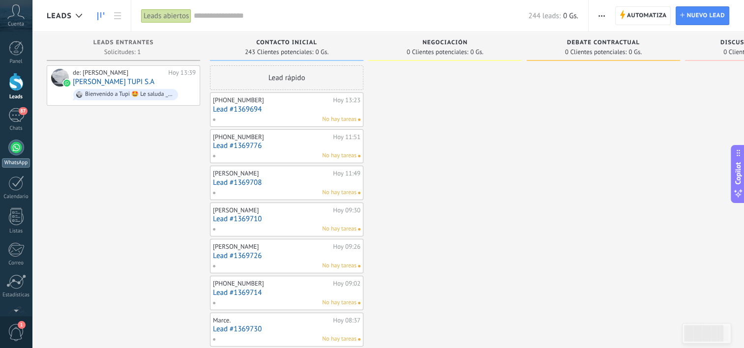
click at [16, 147] on div at bounding box center [16, 148] width 16 height 16
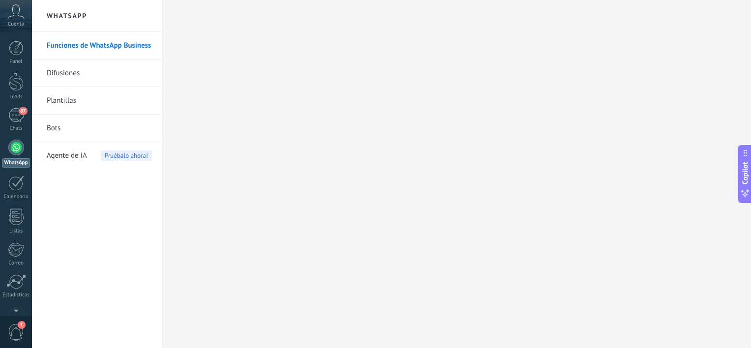
click at [65, 62] on link "Difusiones" at bounding box center [99, 73] width 105 height 28
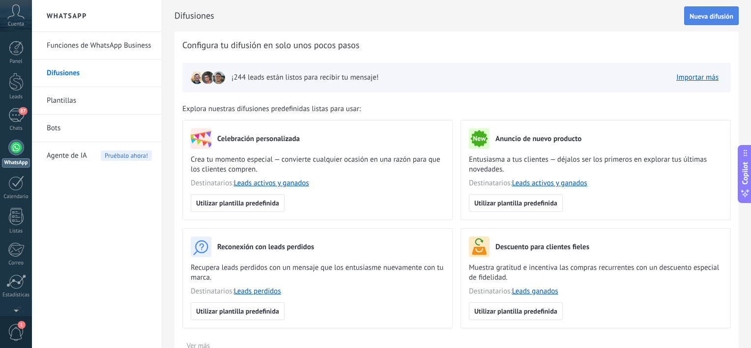
click at [695, 16] on span "Nueva difusión" at bounding box center [712, 16] width 44 height 7
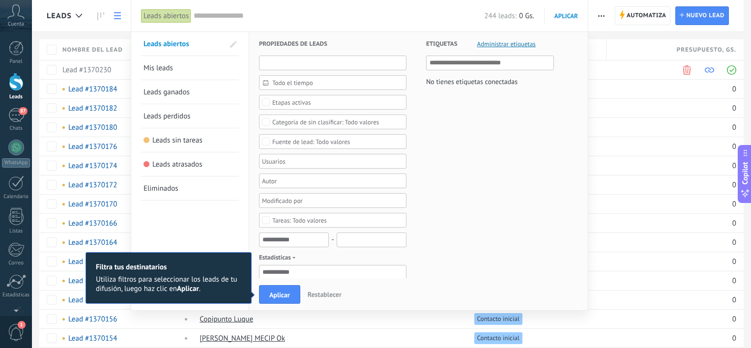
click at [316, 63] on input "text" at bounding box center [332, 63] width 147 height 15
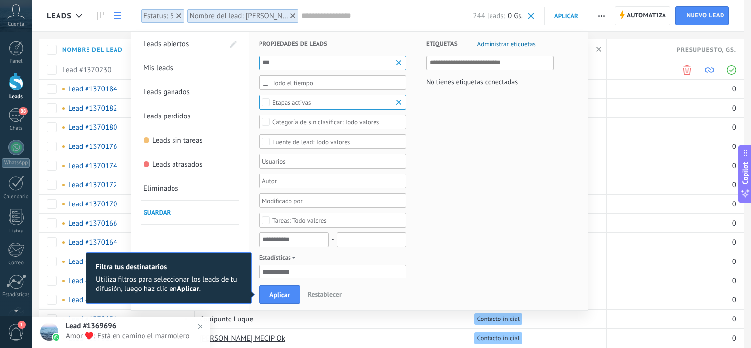
type input "***"
click at [315, 85] on span "Todo el tiempo" at bounding box center [336, 82] width 129 height 7
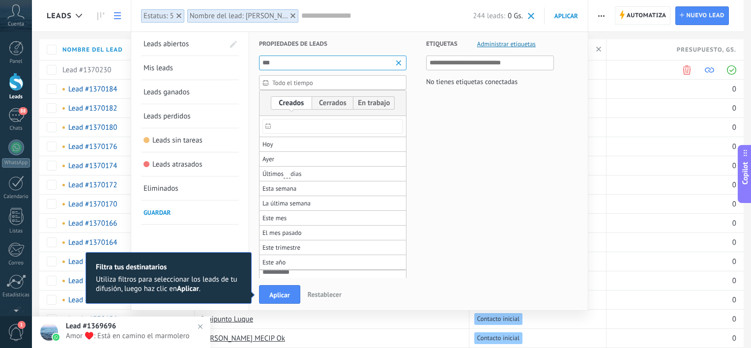
click at [442, 142] on div "Etiquetas Administrar etiquetas No tienes etiquetas conectadas" at bounding box center [479, 311] width 147 height 558
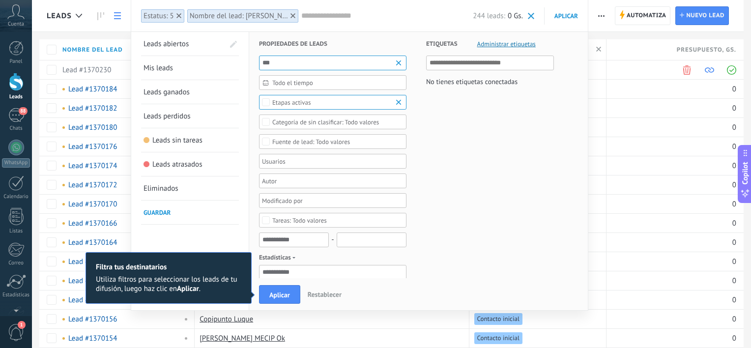
click at [338, 103] on span "Etapas activas" at bounding box center [332, 102] width 121 height 7
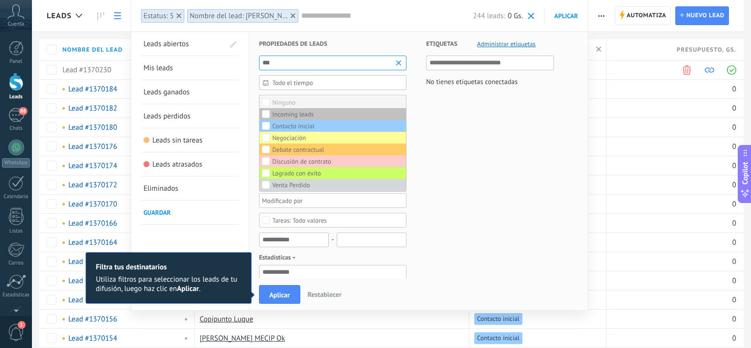
click at [331, 103] on label "Ninguno" at bounding box center [332, 102] width 146 height 12
click at [346, 104] on label "Seleccionar todo" at bounding box center [332, 102] width 146 height 12
click at [346, 104] on label "Ninguno" at bounding box center [332, 102] width 146 height 12
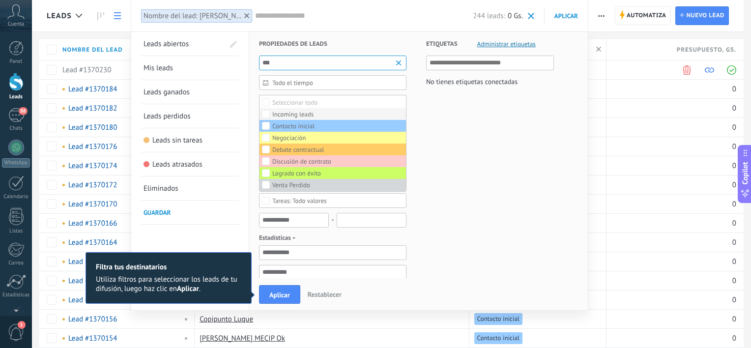
click at [322, 113] on label "Incoming leads" at bounding box center [332, 114] width 146 height 12
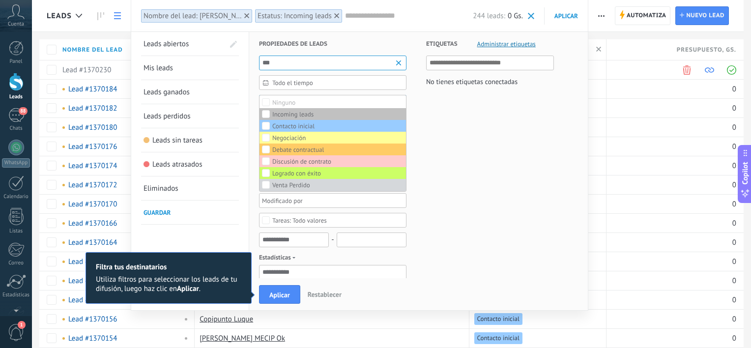
click at [435, 116] on div "Etiquetas Administrar etiquetas No tienes etiquetas conectadas" at bounding box center [479, 311] width 147 height 558
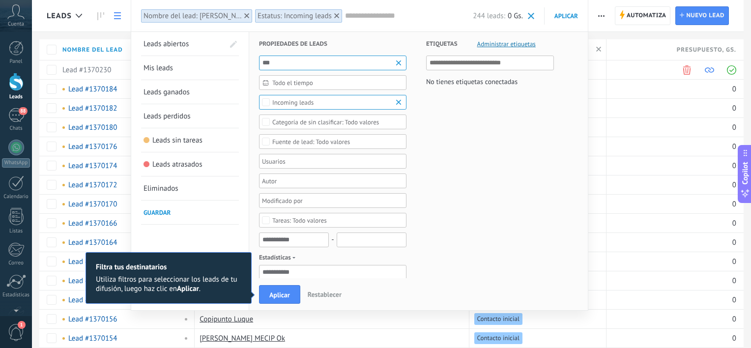
click at [470, 65] on input "text" at bounding box center [491, 63] width 122 height 12
type input "*"
type input "*******"
click at [494, 42] on span "Administrar etiquetas" at bounding box center [506, 44] width 58 height 6
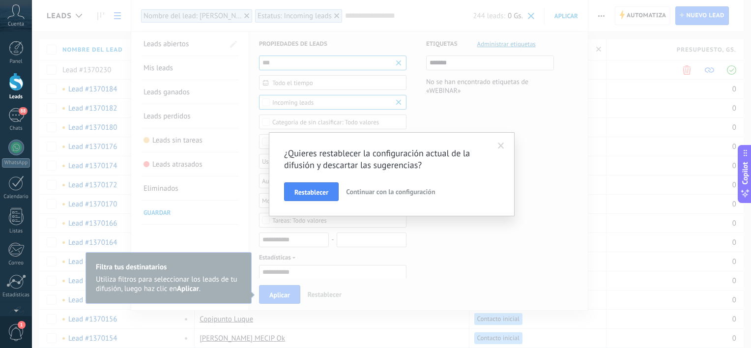
click at [504, 147] on span at bounding box center [501, 146] width 6 height 7
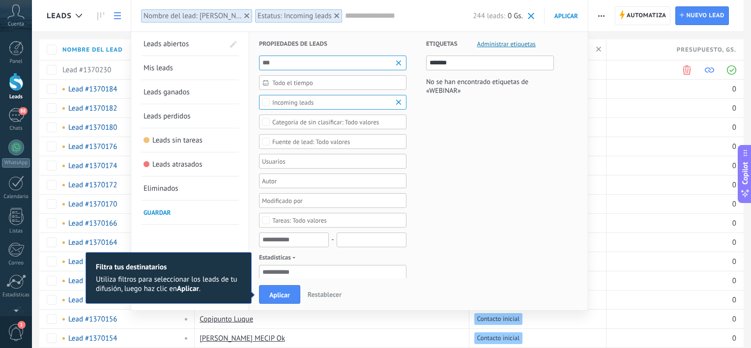
click at [348, 120] on div "Todo valores" at bounding box center [325, 121] width 107 height 7
click at [355, 109] on div "*** Todo el tiempo Todo el tiempo Hoy Ayer Últimos ** 30 dias Esta semana La úl…" at bounding box center [332, 266] width 147 height 421
click at [360, 101] on span "Incoming leads" at bounding box center [332, 102] width 121 height 7
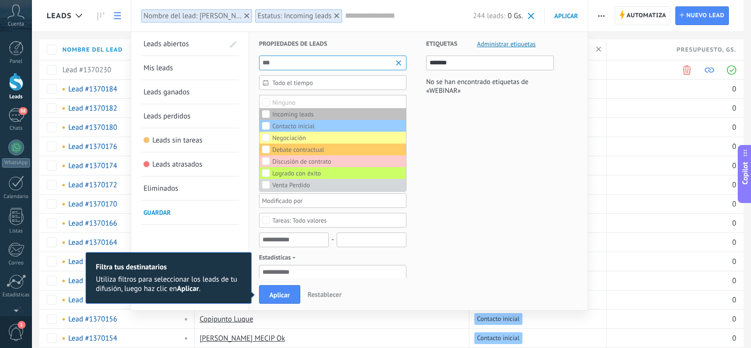
click at [460, 131] on div "Etiquetas Administrar etiquetas ******* No se han encontrado etiquetas de «WEBI…" at bounding box center [479, 311] width 147 height 558
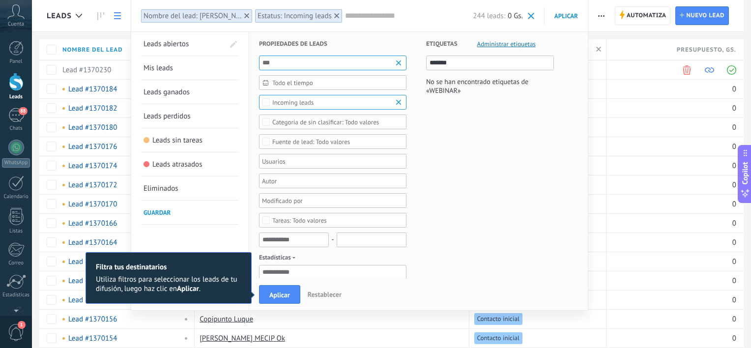
click at [356, 139] on span "Todo valores" at bounding box center [332, 141] width 121 height 7
click at [459, 153] on div "Etiquetas Administrar etiquetas ******* No se han encontrado etiquetas de «WEBI…" at bounding box center [479, 311] width 147 height 558
click at [364, 141] on span "Todo valores" at bounding box center [332, 141] width 121 height 7
click at [333, 153] on label "[PERSON_NAME]" at bounding box center [332, 153] width 146 height 12
click at [429, 171] on div "Etiquetas Administrar etiquetas ******* No se han encontrado etiquetas de «WEBI…" at bounding box center [479, 311] width 147 height 558
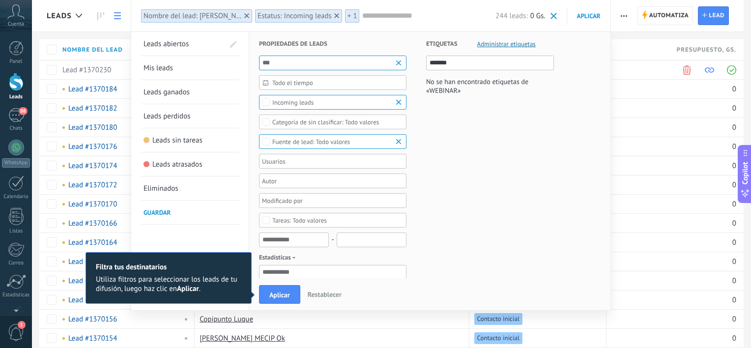
click at [331, 160] on div at bounding box center [329, 161] width 138 height 12
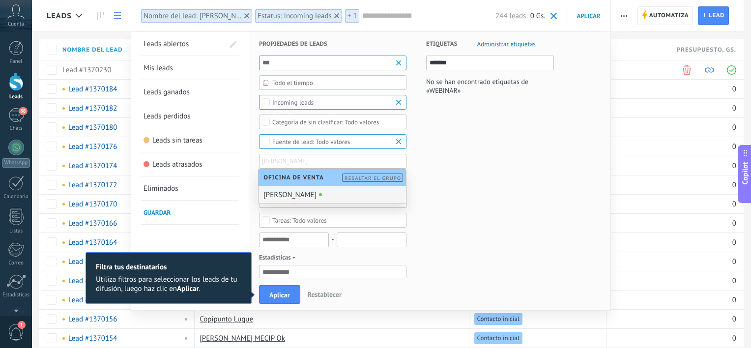
drag, startPoint x: 353, startPoint y: 194, endPoint x: 347, endPoint y: 193, distance: 6.6
click at [353, 194] on div "[PERSON_NAME]" at bounding box center [332, 194] width 147 height 17
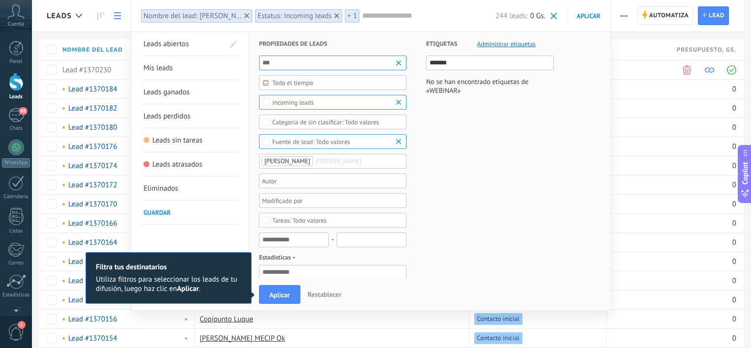
click at [315, 176] on div at bounding box center [329, 181] width 138 height 12
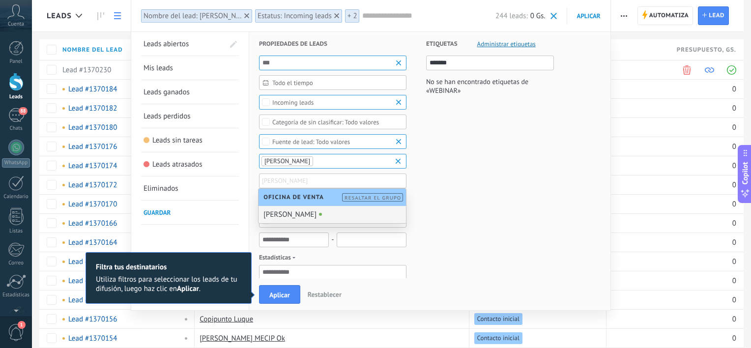
click at [305, 212] on div "[PERSON_NAME]" at bounding box center [332, 214] width 147 height 17
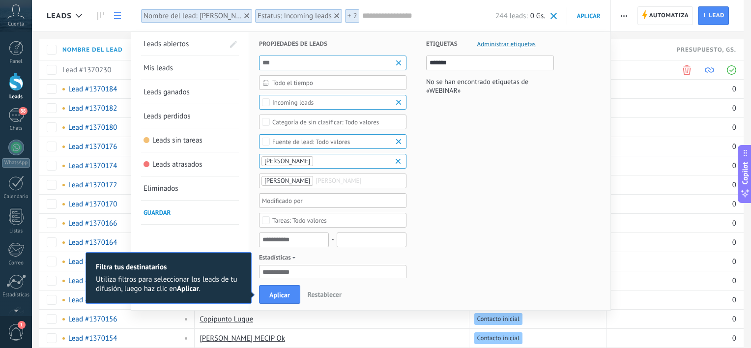
click at [307, 197] on div at bounding box center [329, 201] width 138 height 12
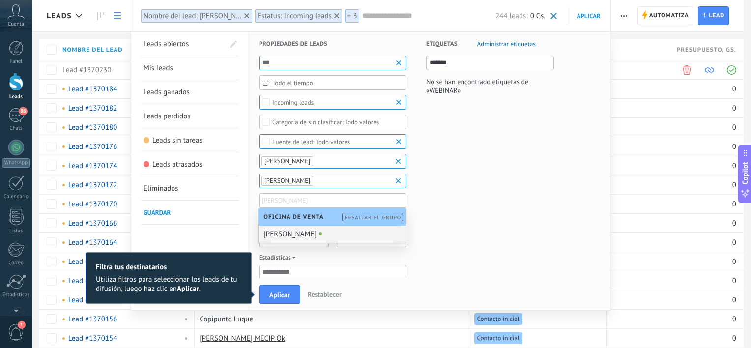
click at [306, 237] on div "[PERSON_NAME]" at bounding box center [332, 234] width 147 height 17
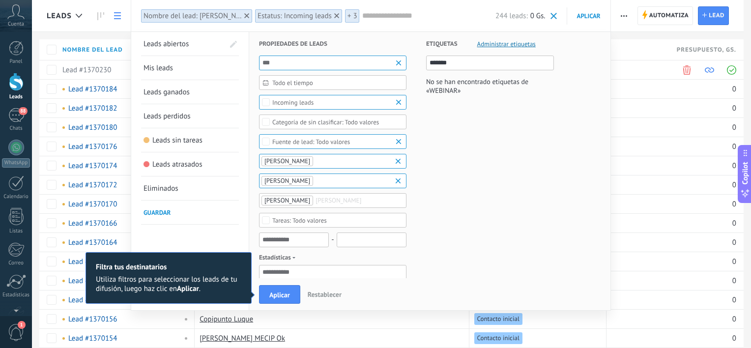
click at [310, 217] on div "Todo valores" at bounding box center [299, 220] width 55 height 7
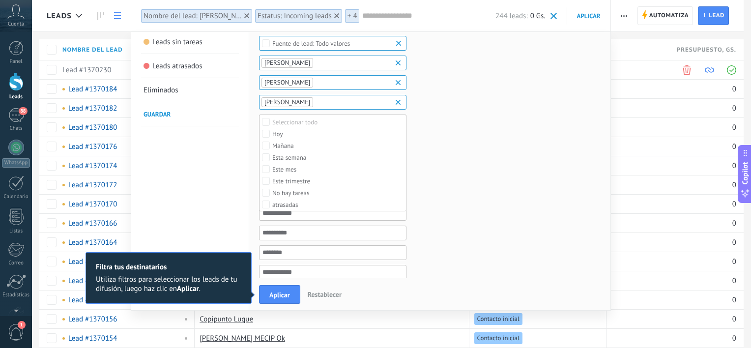
click at [439, 195] on div "Etiquetas Administrar etiquetas ******* No se han encontrado etiquetas de «WEBI…" at bounding box center [479, 213] width 147 height 558
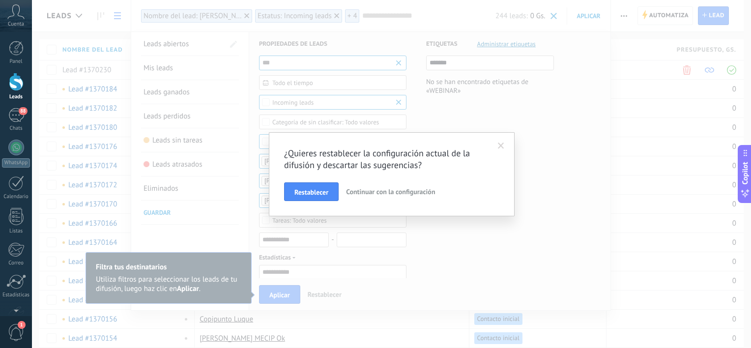
click at [501, 144] on span at bounding box center [501, 146] width 6 height 7
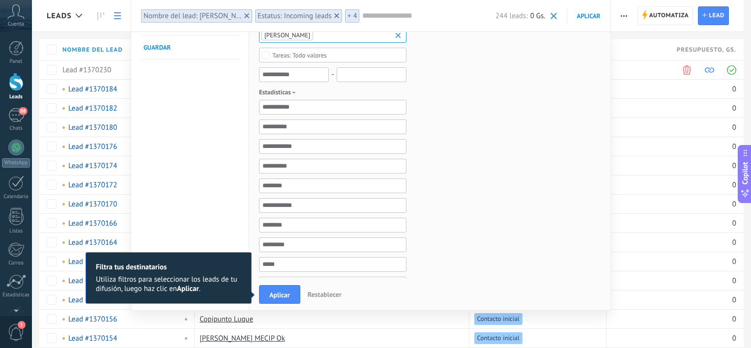
scroll to position [197, 0]
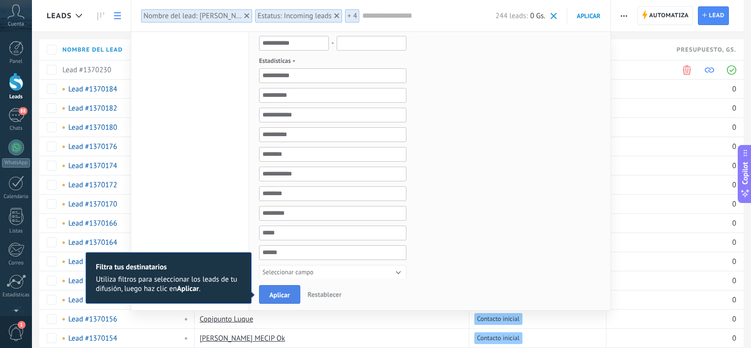
click at [292, 295] on button "Aplicar" at bounding box center [279, 294] width 41 height 19
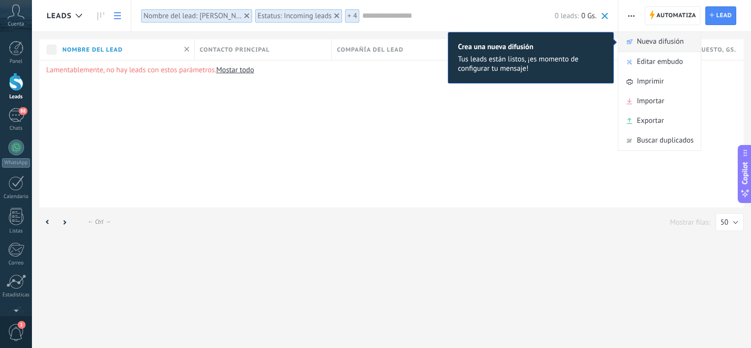
click at [666, 44] on span "Nueva difusión" at bounding box center [660, 42] width 47 height 20
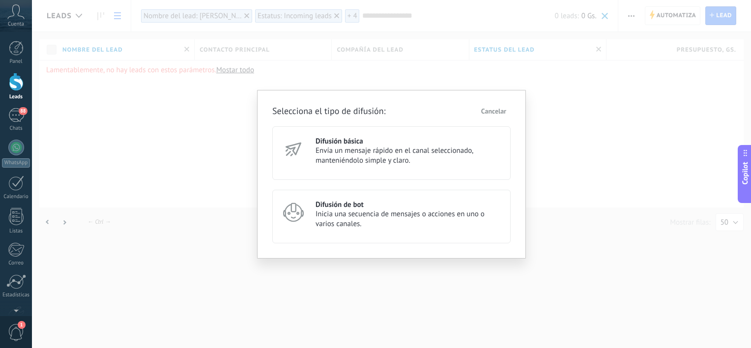
click at [407, 151] on span "Envía un mensaje rápido en el canal seleccionado, manteniéndolo simple y claro." at bounding box center [409, 156] width 186 height 20
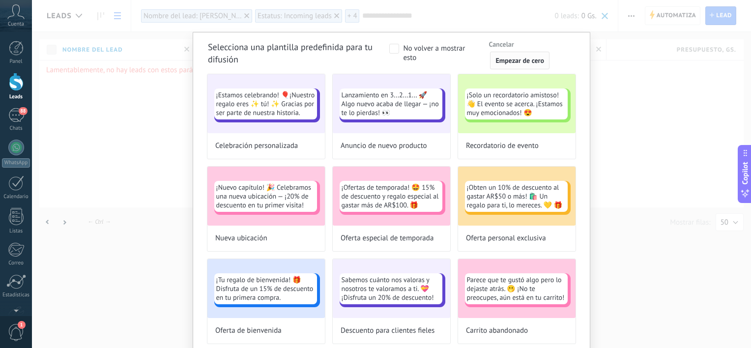
click at [504, 61] on span "Empezar de cero" at bounding box center [519, 60] width 49 height 7
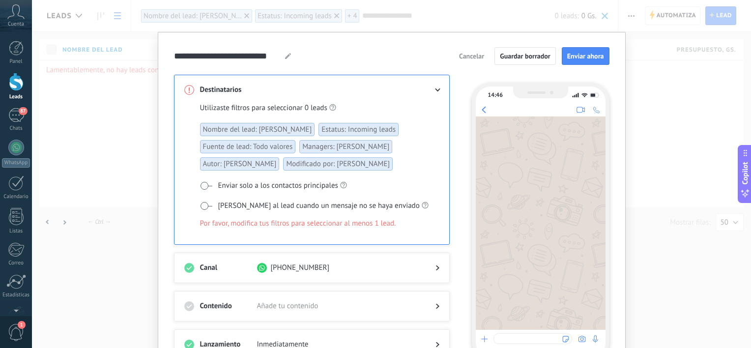
scroll to position [49, 0]
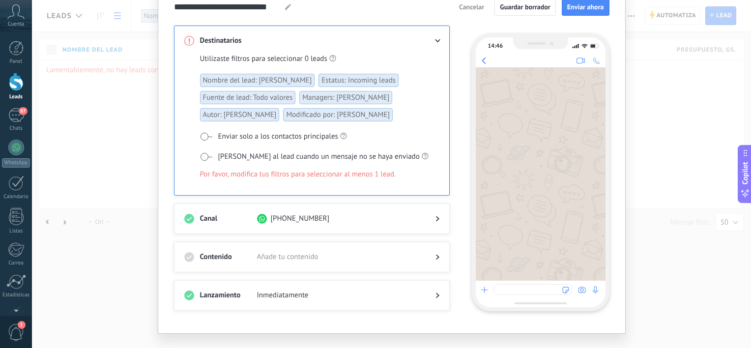
click at [268, 136] on span "Enviar solo a los contactos principales" at bounding box center [278, 137] width 120 height 10
click at [267, 153] on span "[PERSON_NAME] al lead cuando un mensaje no se haya enviado" at bounding box center [318, 157] width 201 height 10
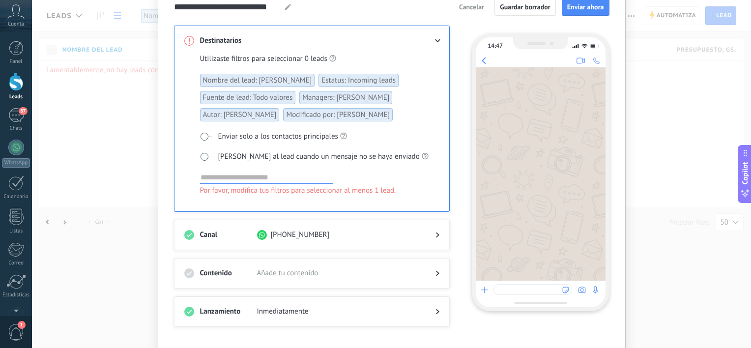
click at [267, 153] on span "[PERSON_NAME] al lead cuando un mensaje no se haya enviado" at bounding box center [318, 157] width 201 height 10
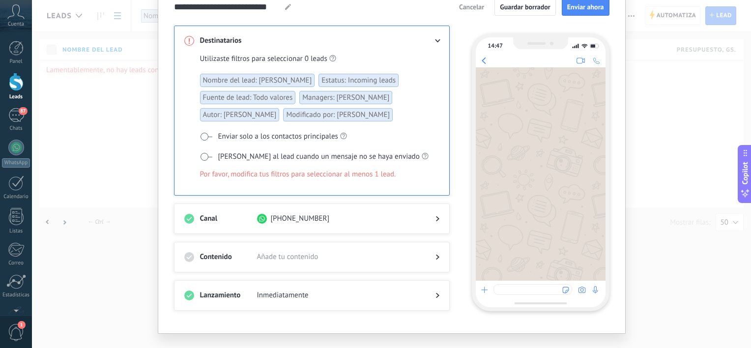
click at [267, 153] on span "[PERSON_NAME] al lead cuando un mensaje no se haya enviado" at bounding box center [318, 157] width 201 height 10
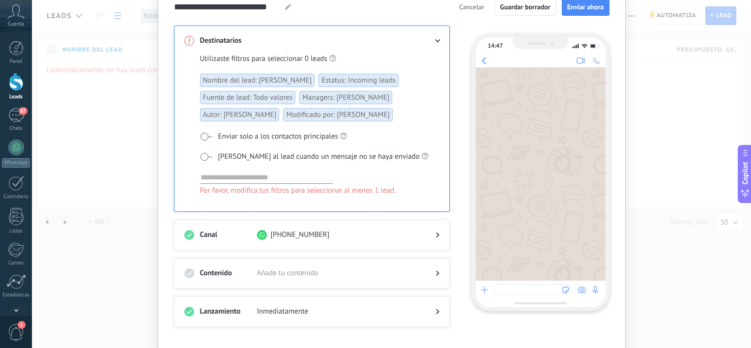
click at [267, 153] on span "[PERSON_NAME] al lead cuando un mensaje no se haya enviado" at bounding box center [318, 157] width 201 height 10
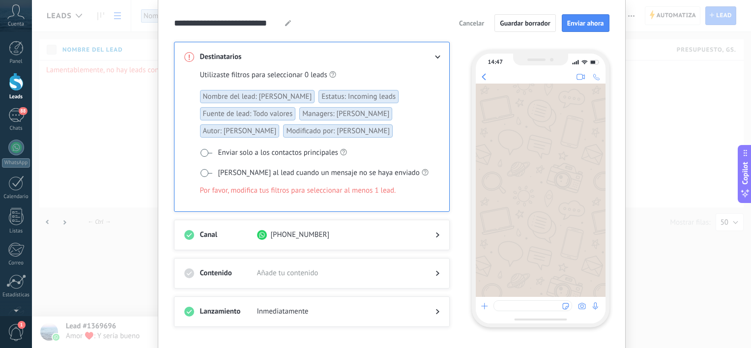
scroll to position [63, 0]
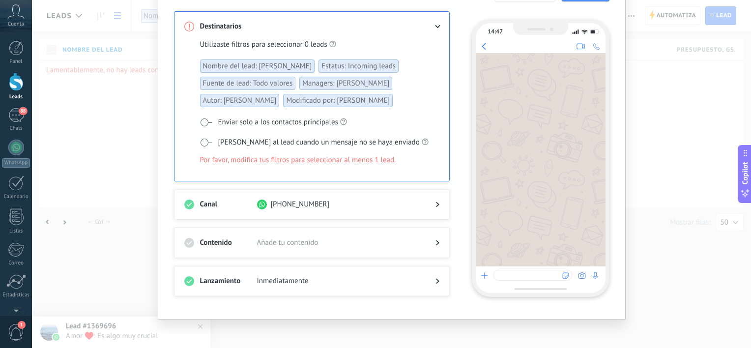
click at [393, 84] on div "Nombre del lead: [PERSON_NAME] Estatus: Incoming leads Fuente de lead: Todo val…" at bounding box center [315, 82] width 231 height 52
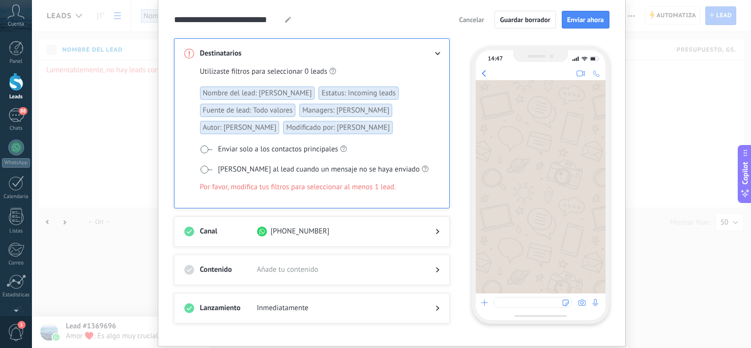
scroll to position [0, 0]
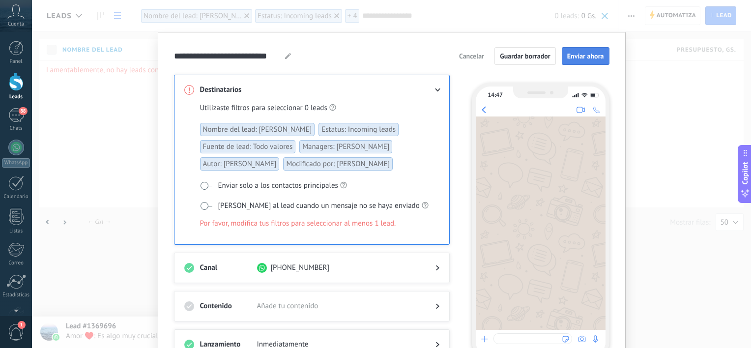
click at [583, 55] on span "Enviar ahora" at bounding box center [585, 56] width 37 height 7
click at [532, 55] on span "Guardar borrador" at bounding box center [525, 56] width 51 height 7
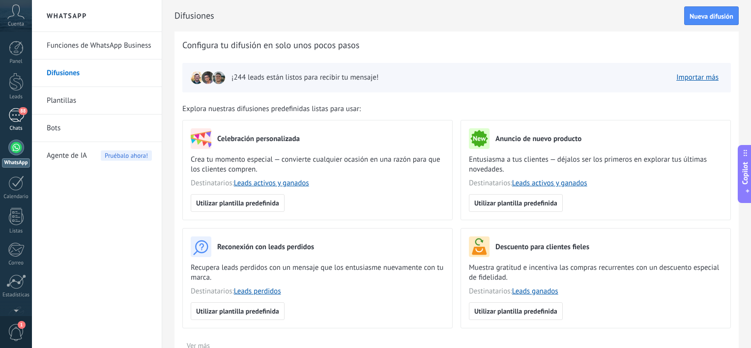
click at [19, 110] on span "88" at bounding box center [23, 111] width 8 height 8
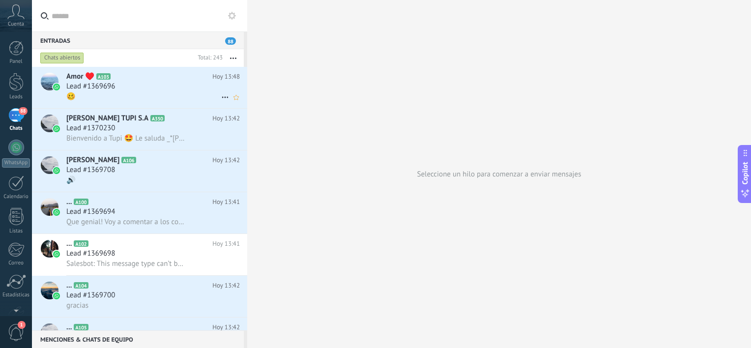
click at [165, 91] on div "Lead #1369696" at bounding box center [152, 87] width 173 height 10
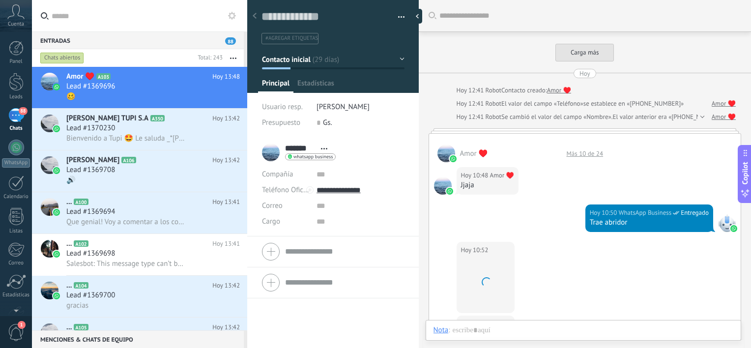
scroll to position [906, 0]
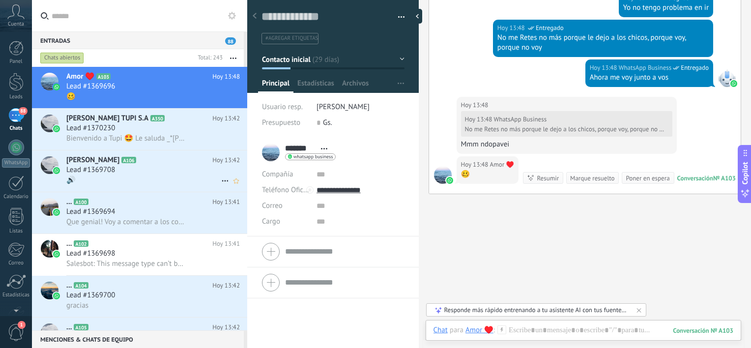
click at [95, 165] on h2 "Fabiola A106" at bounding box center [139, 160] width 146 height 10
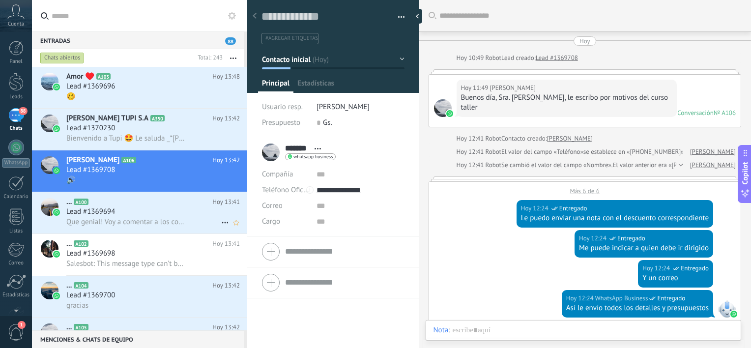
scroll to position [361, 0]
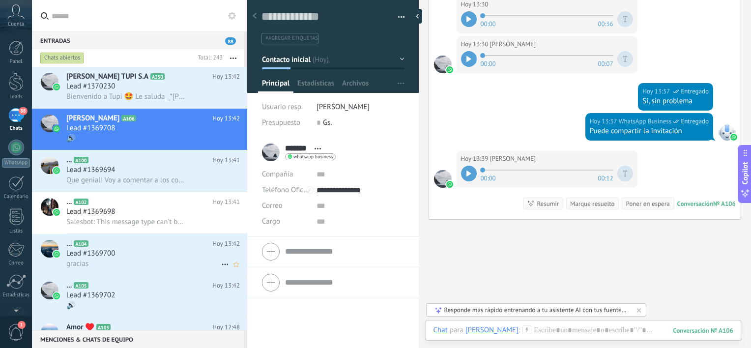
click at [147, 264] on div "gracias" at bounding box center [152, 264] width 173 height 10
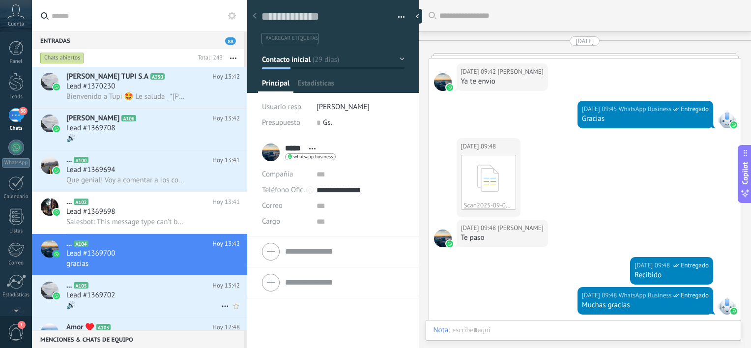
scroll to position [1243, 0]
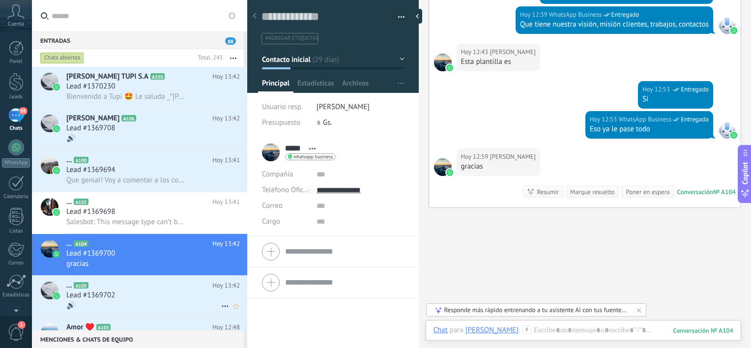
click at [153, 288] on h2 "... A105" at bounding box center [139, 286] width 146 height 10
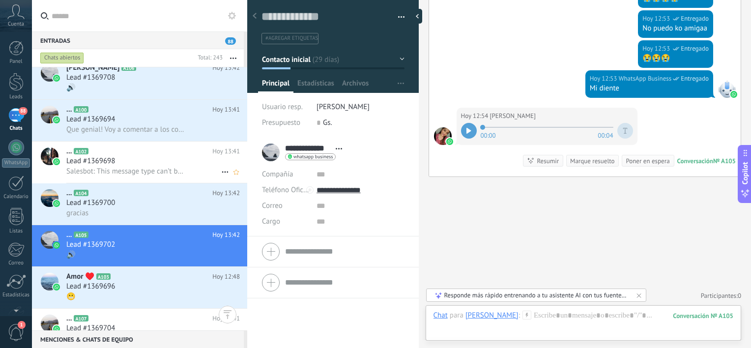
scroll to position [49, 0]
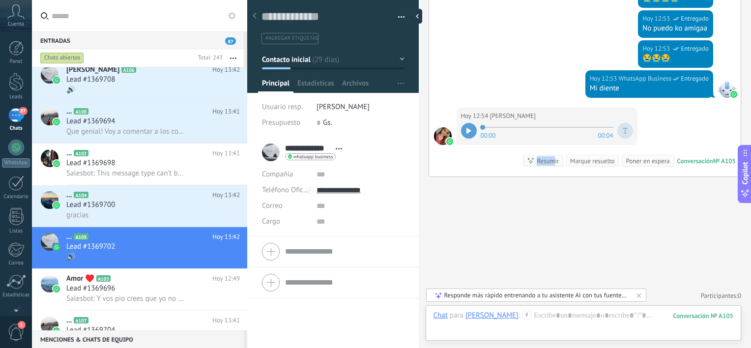
drag, startPoint x: 543, startPoint y: 169, endPoint x: 541, endPoint y: 154, distance: 14.9
click at [540, 155] on div "Hoy 12:54 [PERSON_NAME] 00:00 00:04 Conversación № A105 Conversación № A105 Res…" at bounding box center [585, 142] width 312 height 69
drag, startPoint x: 403, startPoint y: 135, endPoint x: 399, endPoint y: 128, distance: 7.5
click at [401, 130] on div "Guardar y crear Imprimir Administrar etiquetas Exportar a excel" at bounding box center [333, 66] width 172 height 144
drag, startPoint x: 390, startPoint y: 130, endPoint x: 354, endPoint y: 121, distance: 37.0
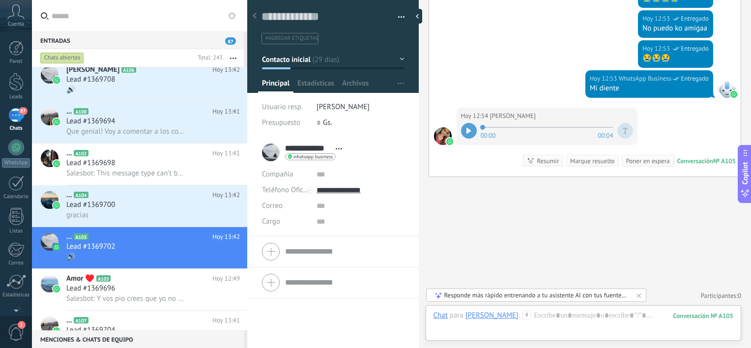
click at [380, 125] on div "0 Gs." at bounding box center [360, 123] width 87 height 16
click at [202, 147] on div "... A102 Hoy 13:41 Lead #1369698 Salesbot: This message type can’t be displayed…" at bounding box center [156, 164] width 181 height 41
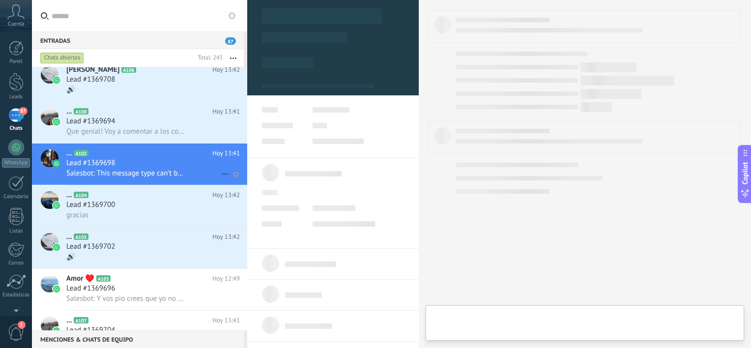
type textarea "**********"
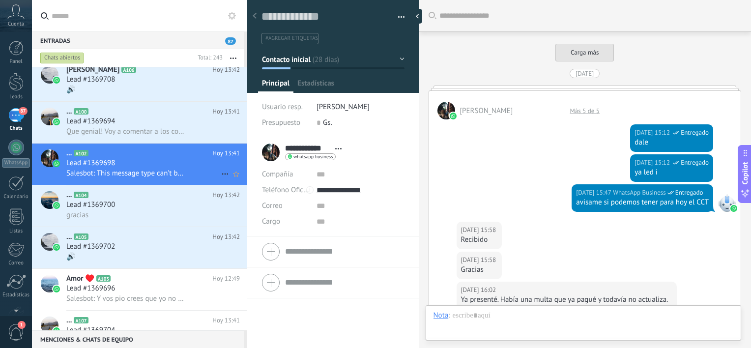
scroll to position [1248, 0]
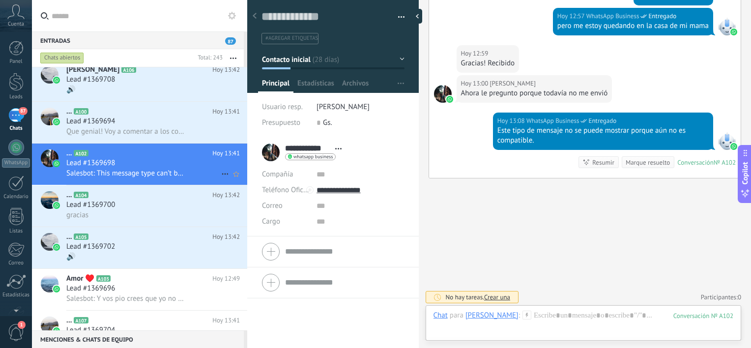
click at [223, 155] on span "Hoy 13:41" at bounding box center [226, 153] width 28 height 10
click at [233, 176] on use at bounding box center [235, 174] width 5 height 5
click at [232, 180] on icon at bounding box center [236, 174] width 10 height 12
click at [232, 182] on div "... A102 Hoy 13:41 Lead #1369698 Salesbot: This message type can’t be displayed…" at bounding box center [156, 164] width 181 height 41
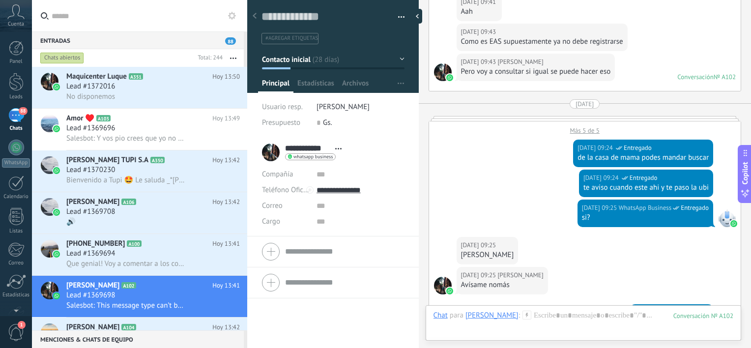
scroll to position [2388, 0]
